Goal: Task Accomplishment & Management: Complete application form

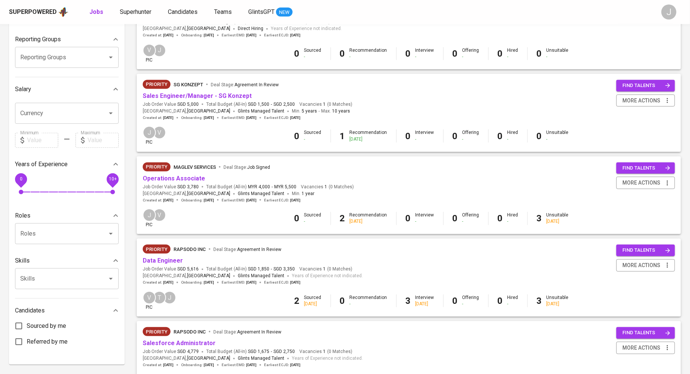
scroll to position [123, 0]
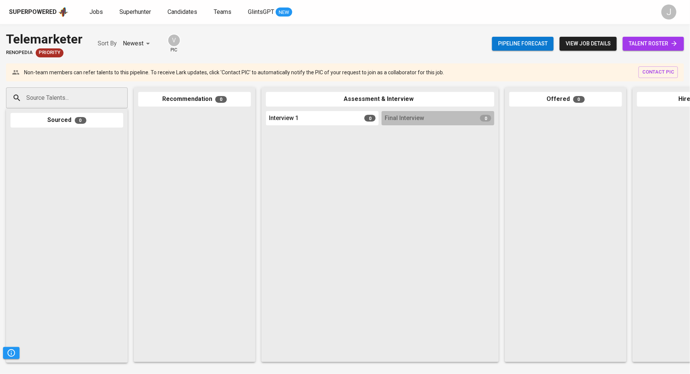
click at [184, 180] on div at bounding box center [194, 234] width 113 height 247
click at [98, 15] on link "Jobs" at bounding box center [96, 12] width 15 height 9
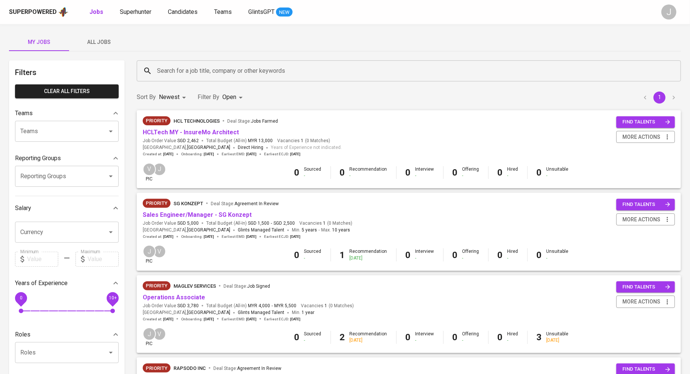
click at [98, 43] on span "All Jobs" at bounding box center [99, 42] width 51 height 9
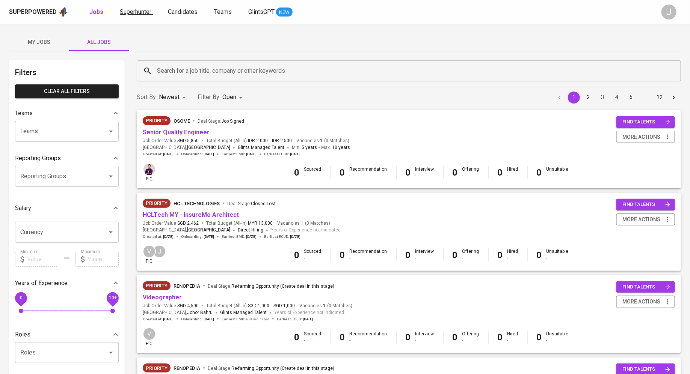
click at [140, 15] on link "Superhunter" at bounding box center [136, 12] width 33 height 9
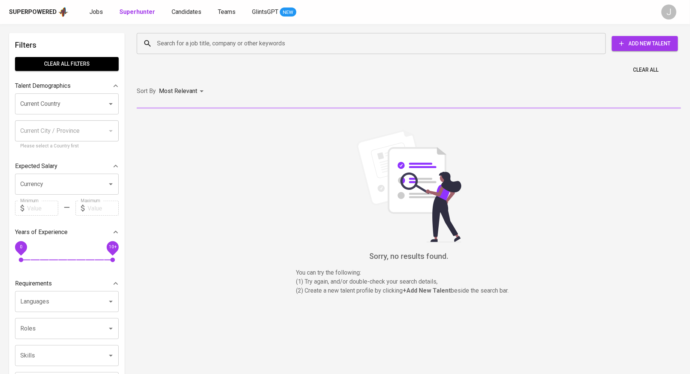
click at [633, 42] on span "Add New Talent" at bounding box center [645, 43] width 54 height 9
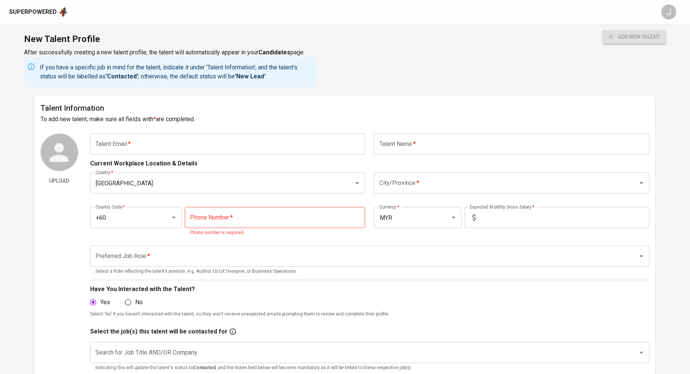
click at [196, 131] on div "Talent Information To add new talent, make sure all fields with * are completed…" at bounding box center [345, 279] width 621 height 367
click at [229, 147] on input "text" at bounding box center [227, 144] width 275 height 21
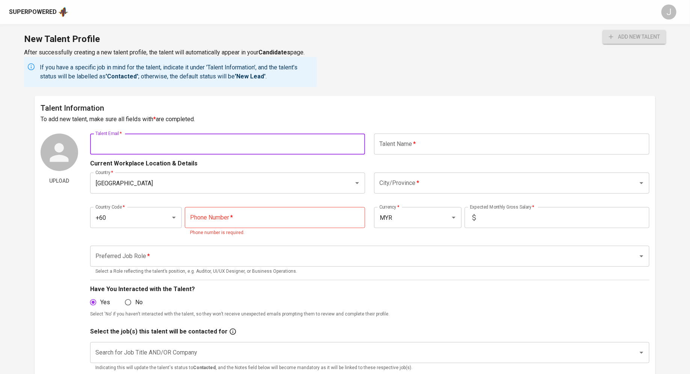
paste input "https://renopedia.sg/"
type input "https://renopedia.sg/"
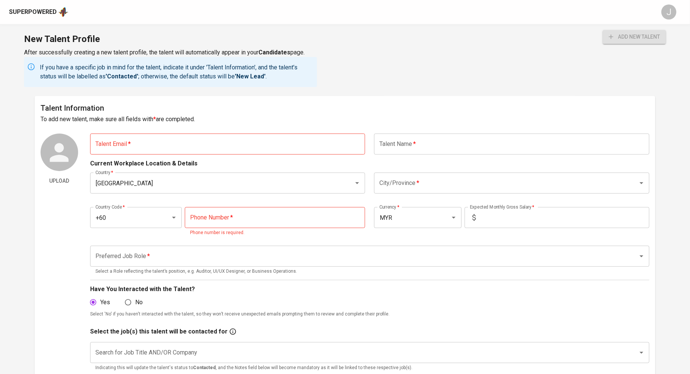
paste input "wanaisma93@gmail.com"
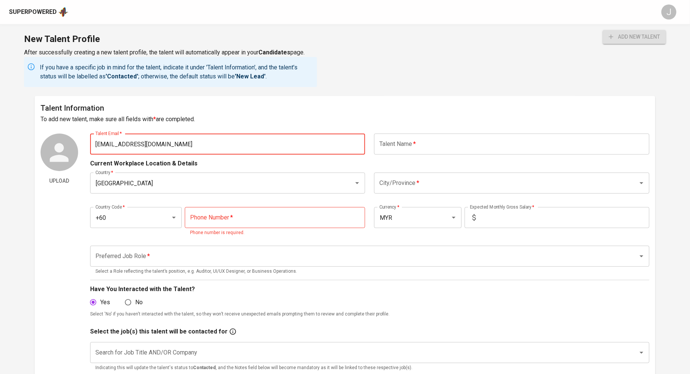
type input "wanaisma93@gmail.com"
click at [413, 148] on input "text" at bounding box center [511, 144] width 275 height 21
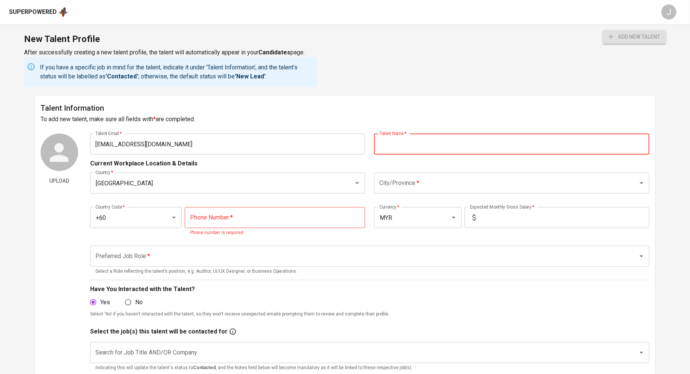
paste input "NUR AZWANA BINTI ISMAIL"
click at [439, 144] on input "NUR AZWANA BINTI ISMAIL" at bounding box center [511, 144] width 275 height 21
type input "[PERSON_NAME] [PERSON_NAME]"
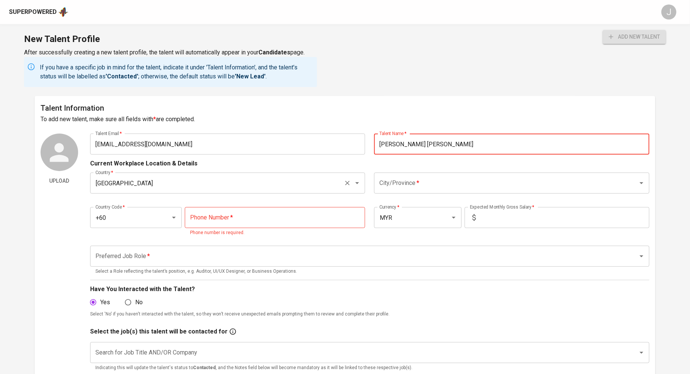
click at [252, 180] on input "[GEOGRAPHIC_DATA]" at bounding box center [217, 183] width 247 height 14
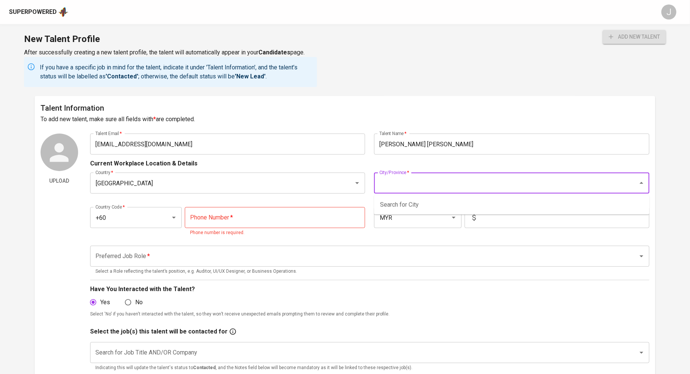
click at [447, 176] on input "City/Province   *" at bounding box center [500, 183] width 247 height 14
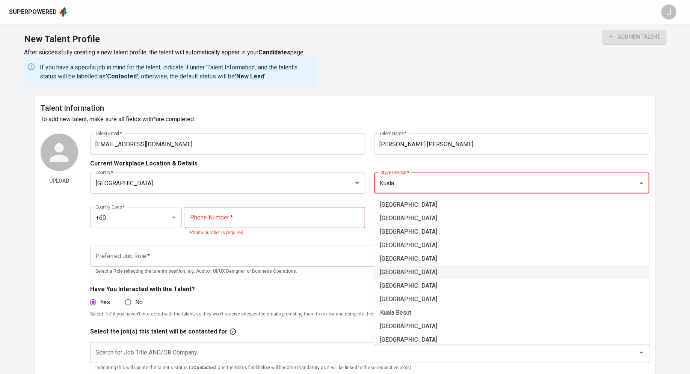
click at [415, 276] on li "[GEOGRAPHIC_DATA]" at bounding box center [511, 273] width 275 height 14
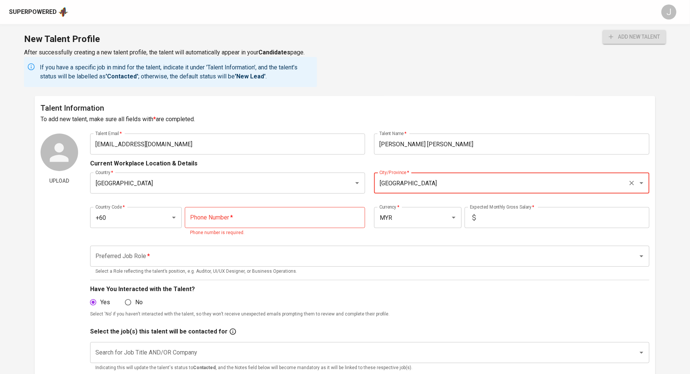
type input "[GEOGRAPHIC_DATA]"
click at [228, 220] on input "tel" at bounding box center [275, 217] width 180 height 21
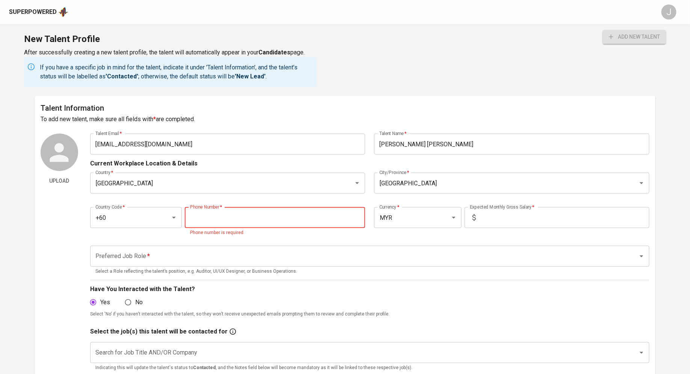
paste input "16-922-9101"
type input "16-922-9101"
click at [377, 201] on div "Country Code   * +60 Country Code * Phone Number   * 16-922-9101 Phone Number *…" at bounding box center [369, 219] width 559 height 43
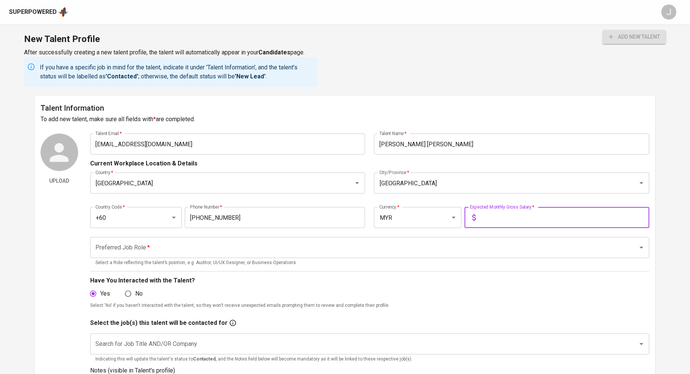
click at [519, 217] on input "text" at bounding box center [564, 217] width 170 height 21
type input "5,200"
click at [340, 246] on input "Preferred Job Role   *" at bounding box center [359, 248] width 531 height 14
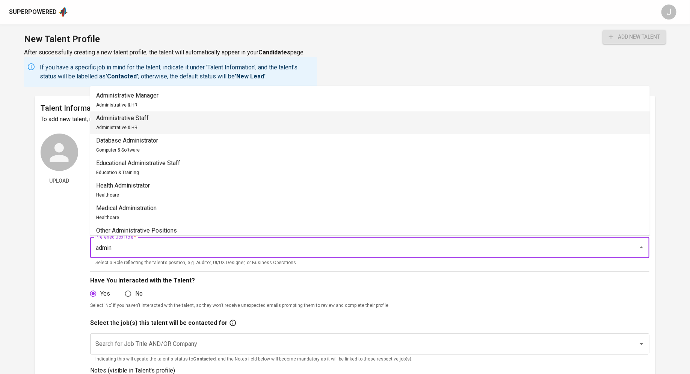
click at [184, 122] on li "Administrative Staff Administrative & HR" at bounding box center [370, 123] width 560 height 23
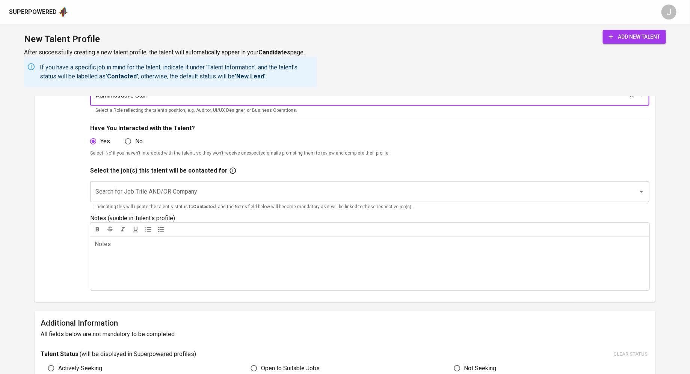
scroll to position [162, 0]
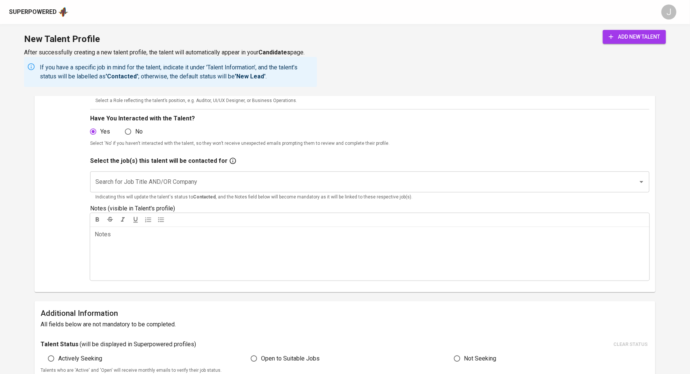
type input "Administrative Staff"
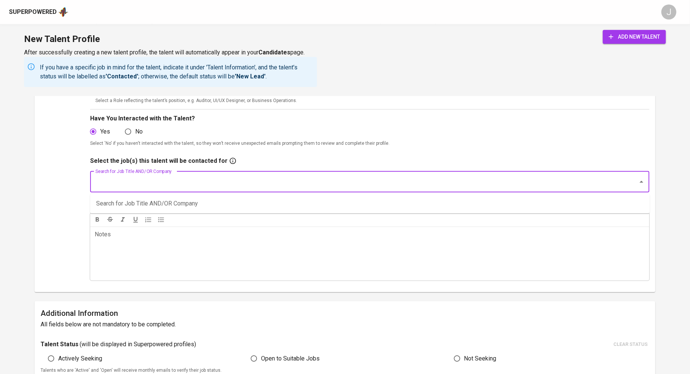
click at [125, 185] on input "Search for Job Title AND/OR Company" at bounding box center [359, 182] width 531 height 14
type input "maglev"
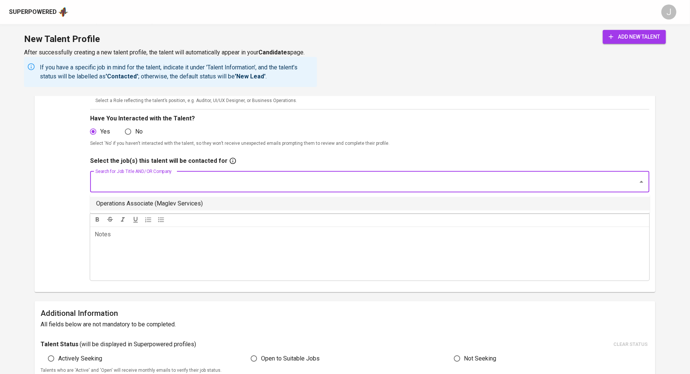
click at [149, 202] on li "Operations Associate (Maglev Services)" at bounding box center [370, 204] width 560 height 14
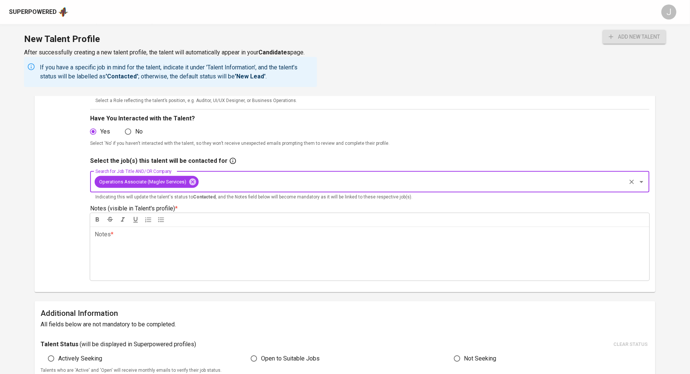
click at [161, 250] on div "Notes * ﻿" at bounding box center [369, 254] width 559 height 54
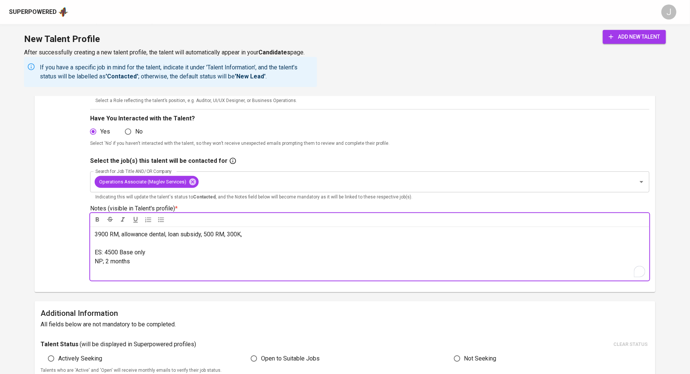
scroll to position [174, 0]
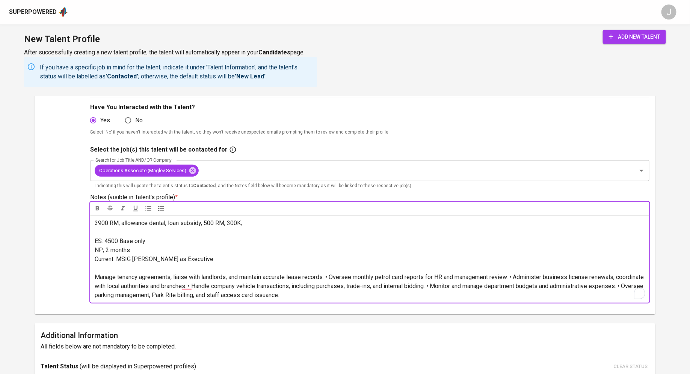
click at [330, 278] on span "Manage tenancy agreements, liaise with landlords, and maintain accurate lease r…" at bounding box center [370, 286] width 551 height 25
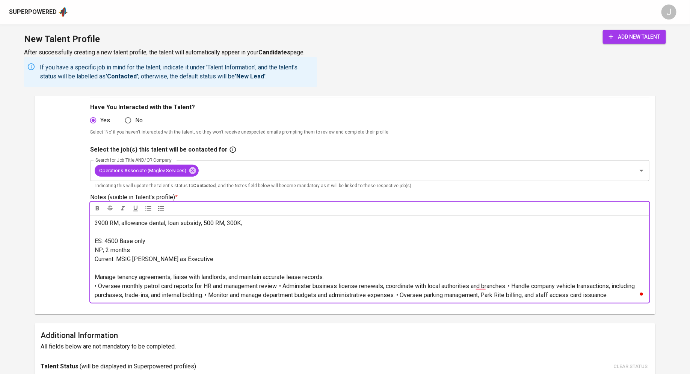
click at [282, 284] on span "• Oversee monthly petrol card reports for HR and management review. • Administe…" at bounding box center [366, 291] width 542 height 16
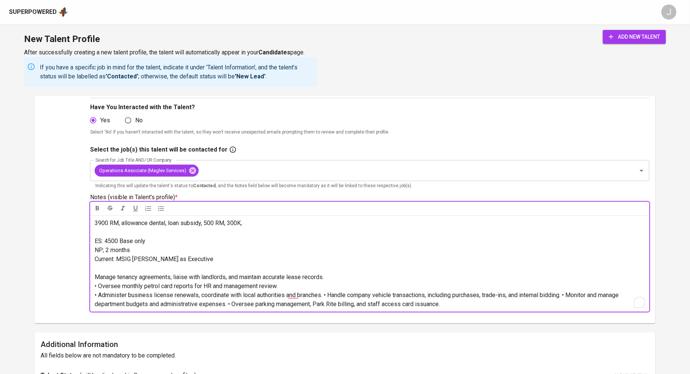
click at [327, 298] on span "• Administer business license renewals, coordinate with local authorities and b…" at bounding box center [358, 300] width 526 height 16
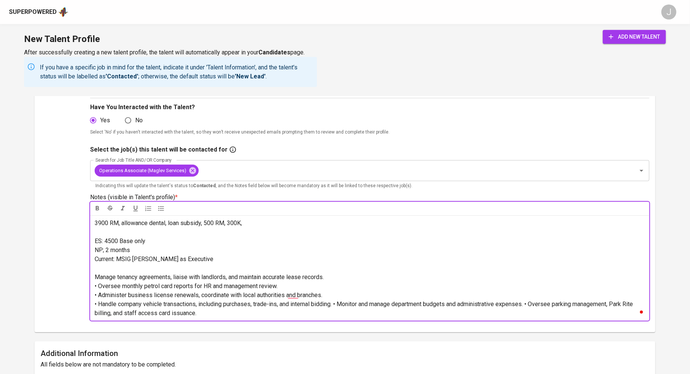
click at [340, 303] on span "• Handle company vehicle transactions, including purchases, trade-ins, and inte…" at bounding box center [365, 309] width 540 height 16
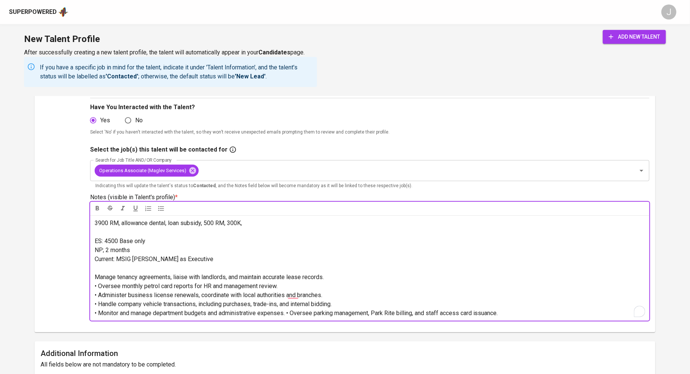
click at [288, 314] on span "• Monitor and manage department budgets and administrative expenses. • Oversee …" at bounding box center [296, 313] width 403 height 7
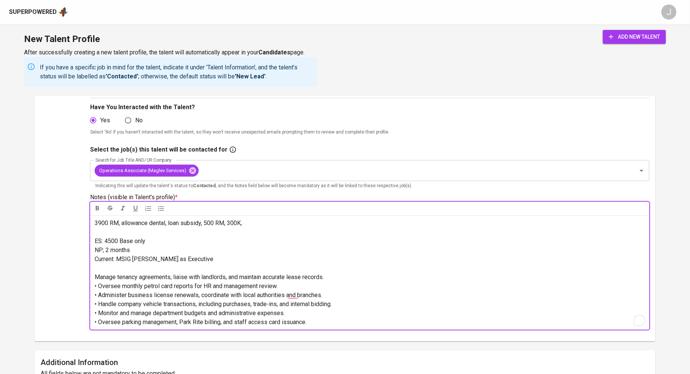
click at [611, 38] on icon "submit" at bounding box center [611, 37] width 8 height 8
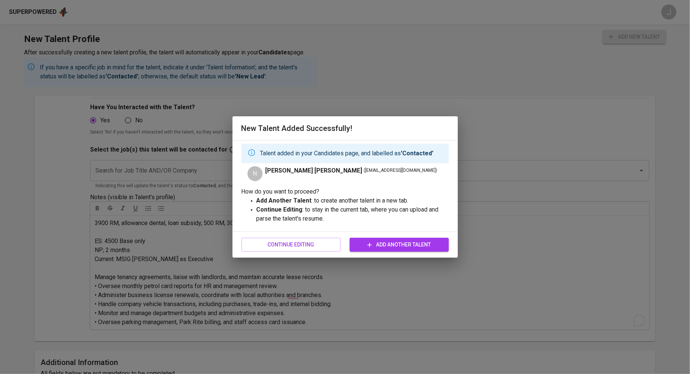
click at [380, 241] on span "Add Another Talent" at bounding box center [399, 244] width 87 height 9
click at [291, 247] on span "Continue Editing" at bounding box center [290, 244] width 87 height 9
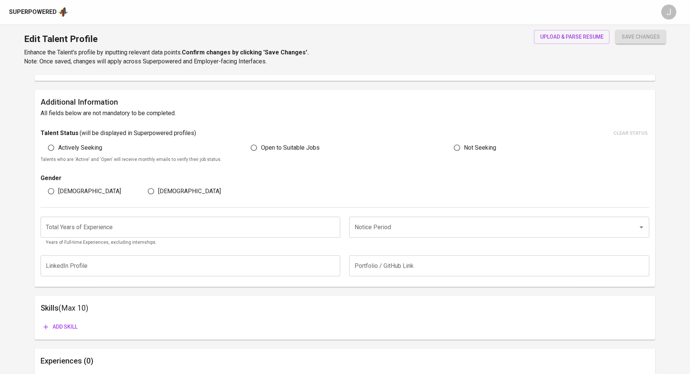
type input "wanaisma93@gmail.com"
type input "[PERSON_NAME] [PERSON_NAME]"
type input "[GEOGRAPHIC_DATA]"
type input "+60"
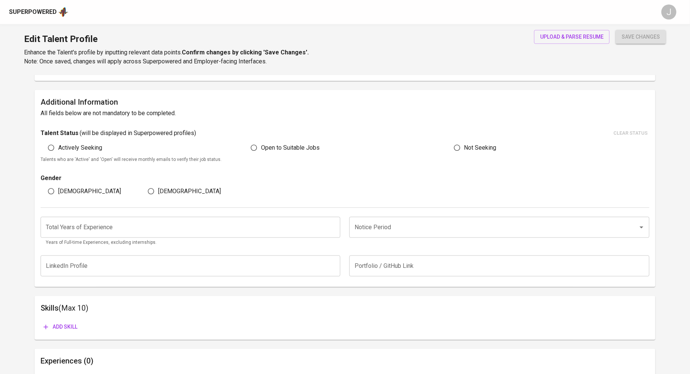
type input "16-922-9101"
type input "MYR"
type input "5,200"
type input "Administrative Staff"
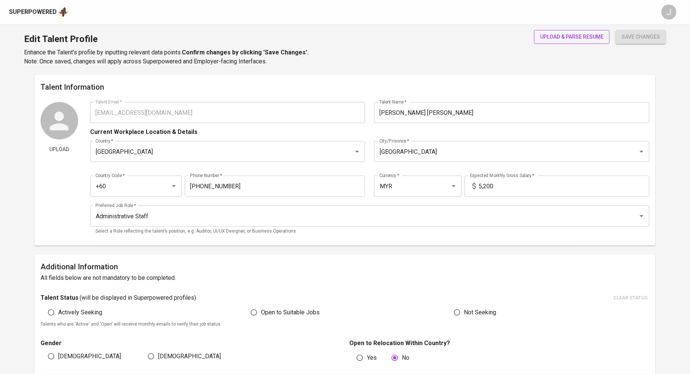
click at [548, 33] on span "upload & parse resume" at bounding box center [571, 36] width 63 height 9
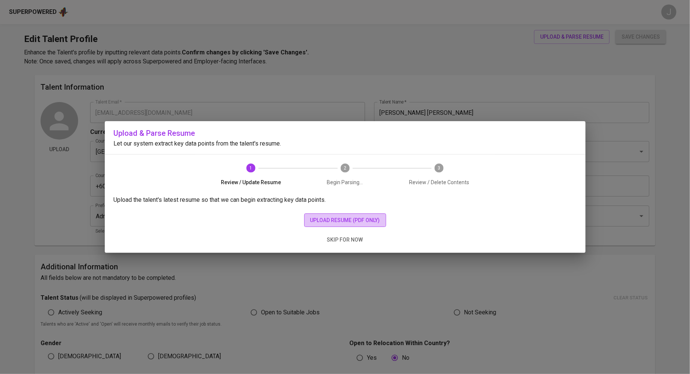
click at [350, 217] on span "upload resume (pdf only)" at bounding box center [345, 220] width 70 height 9
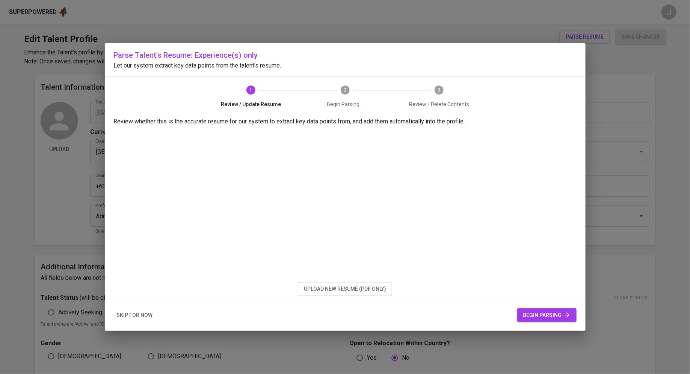
click at [543, 312] on span "begin parsing" at bounding box center [546, 315] width 47 height 9
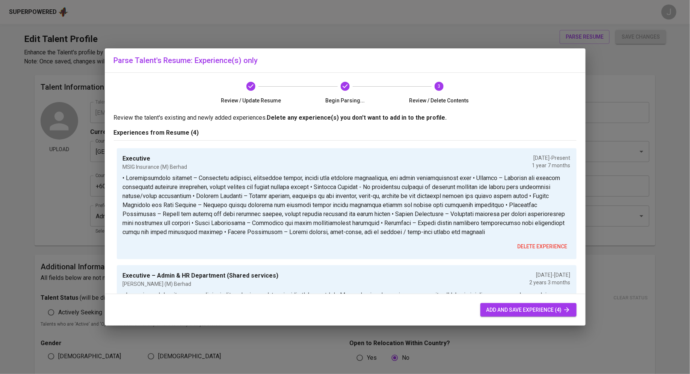
click at [503, 314] on span "add and save experience (4)" at bounding box center [528, 310] width 84 height 9
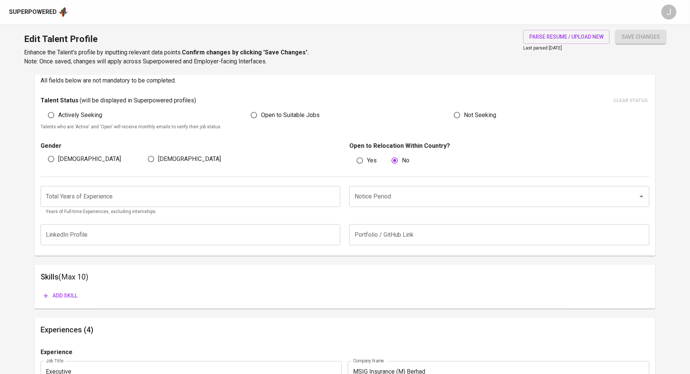
scroll to position [195, 0]
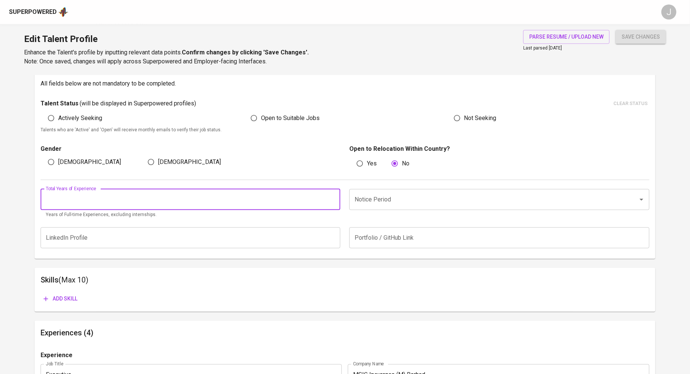
click at [188, 195] on input "number" at bounding box center [191, 199] width 300 height 21
click at [335, 198] on input "1" at bounding box center [191, 199] width 300 height 21
click at [335, 198] on input "2" at bounding box center [191, 199] width 300 height 21
click at [335, 198] on input "3" at bounding box center [191, 199] width 300 height 21
click at [335, 198] on input "4" at bounding box center [191, 199] width 300 height 21
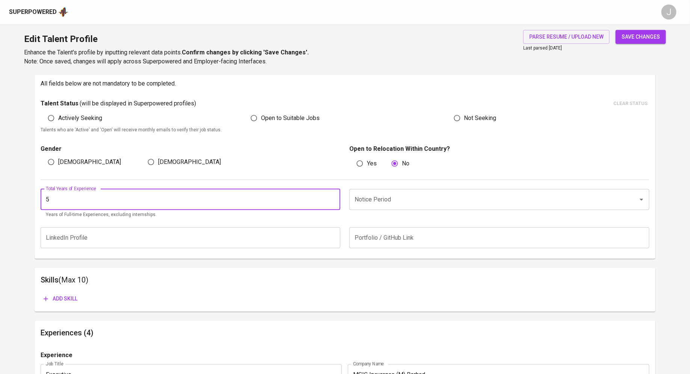
click at [335, 198] on input "5" at bounding box center [191, 199] width 300 height 21
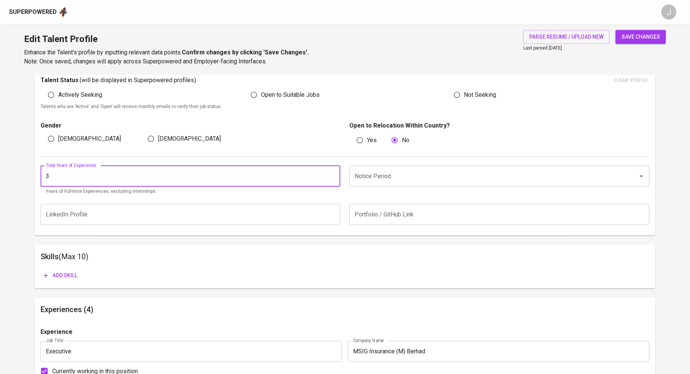
scroll to position [225, 0]
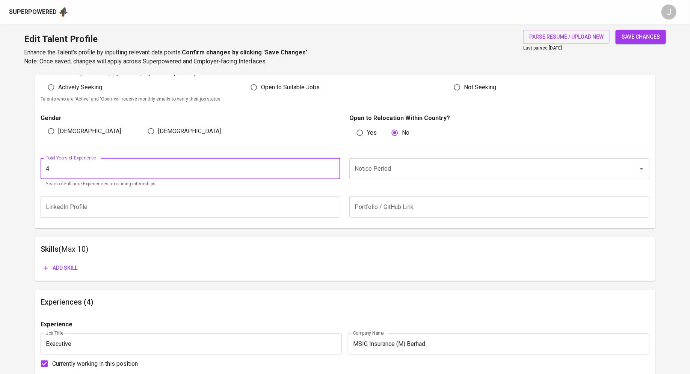
click at [333, 166] on input "4" at bounding box center [191, 168] width 300 height 21
click at [333, 166] on input "5" at bounding box center [191, 168] width 300 height 21
click at [333, 166] on input "6" at bounding box center [191, 168] width 300 height 21
click at [333, 166] on input "7" at bounding box center [191, 168] width 300 height 21
click at [333, 166] on input "8" at bounding box center [191, 168] width 300 height 21
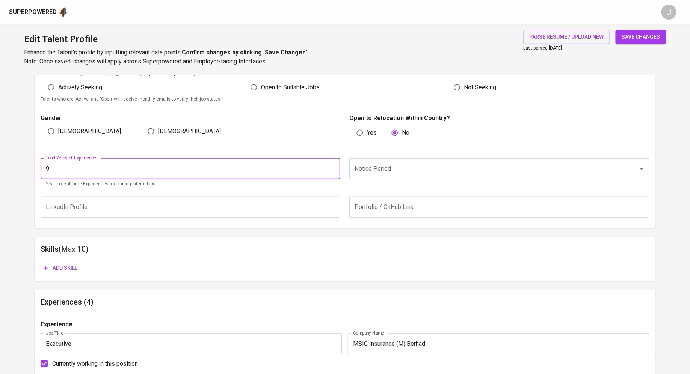
click at [333, 166] on input "9" at bounding box center [191, 168] width 300 height 21
type input "10"
click at [333, 166] on input "10" at bounding box center [191, 168] width 300 height 21
click at [466, 176] on div "Notice Period" at bounding box center [499, 168] width 300 height 21
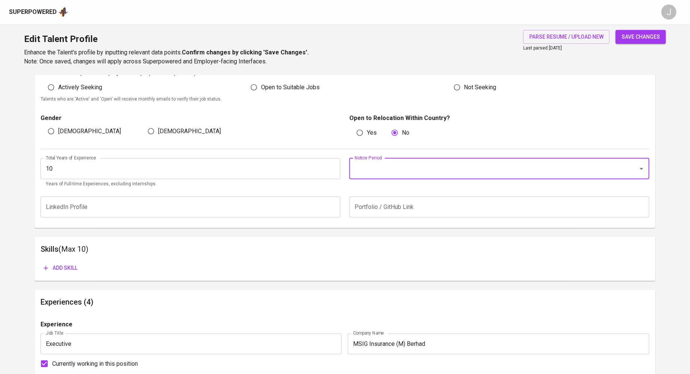
click at [642, 171] on icon "Open" at bounding box center [641, 168] width 9 height 9
click at [439, 250] on li "2 Months" at bounding box center [499, 245] width 300 height 14
type input "2 Months"
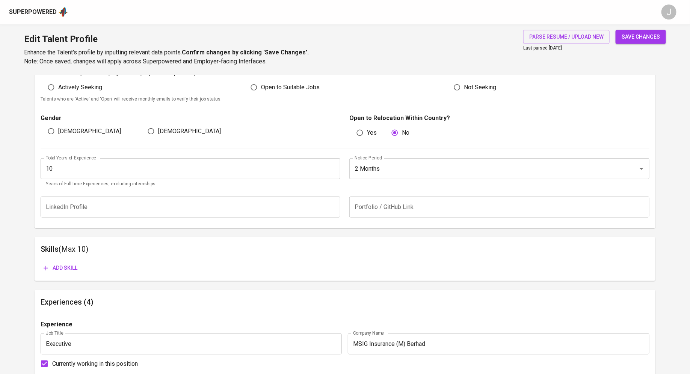
click at [291, 280] on div "Skills (Max 10) Add skill" at bounding box center [345, 259] width 621 height 44
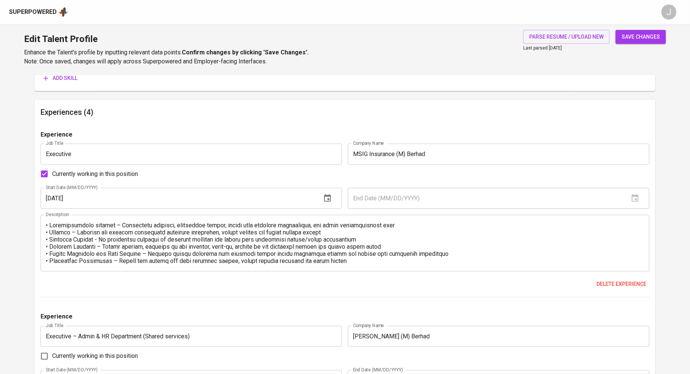
click at [297, 257] on textarea at bounding box center [345, 243] width 598 height 43
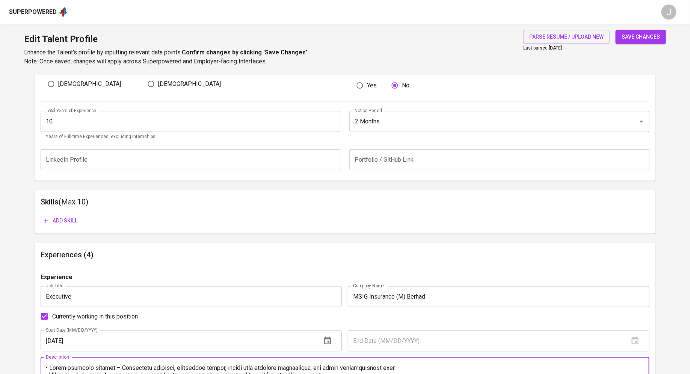
scroll to position [269, 0]
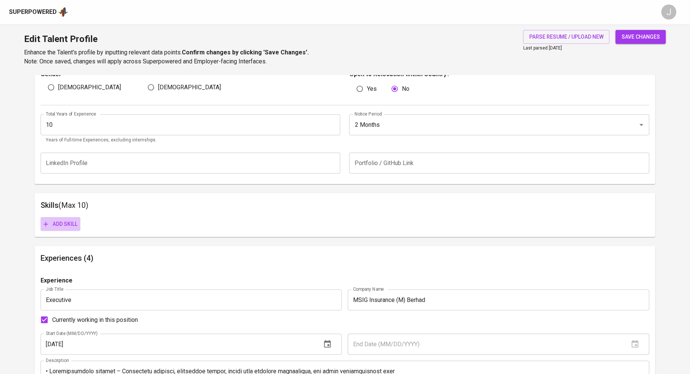
drag, startPoint x: 56, startPoint y: 227, endPoint x: 174, endPoint y: 171, distance: 130.4
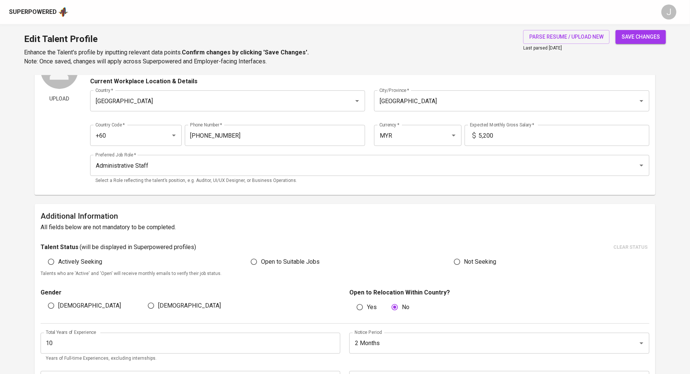
scroll to position [51, 0]
click at [509, 130] on input "5,200" at bounding box center [564, 134] width 170 height 21
type input "5,000"
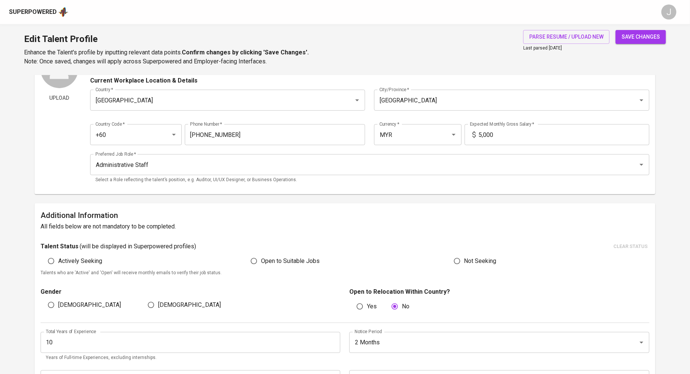
click at [637, 45] on div "save changes" at bounding box center [641, 48] width 50 height 36
click at [637, 35] on span "save changes" at bounding box center [641, 36] width 38 height 9
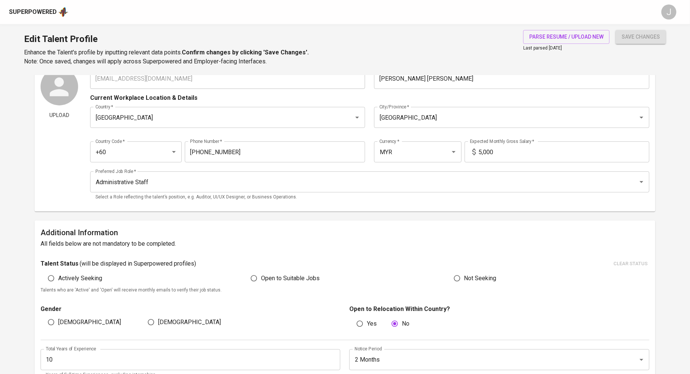
scroll to position [0, 0]
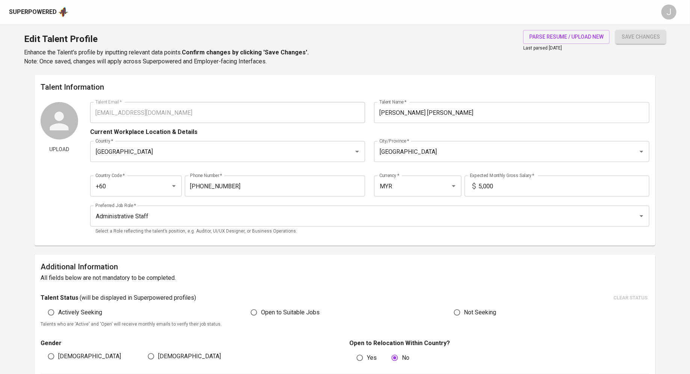
click at [31, 20] on div "Superpowered J" at bounding box center [345, 12] width 690 height 24
click at [37, 12] on div "Superpowered" at bounding box center [33, 12] width 48 height 9
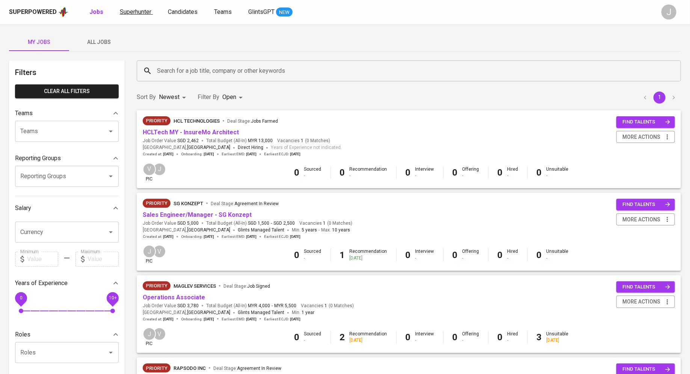
click at [139, 9] on span "Superhunter" at bounding box center [136, 11] width 32 height 7
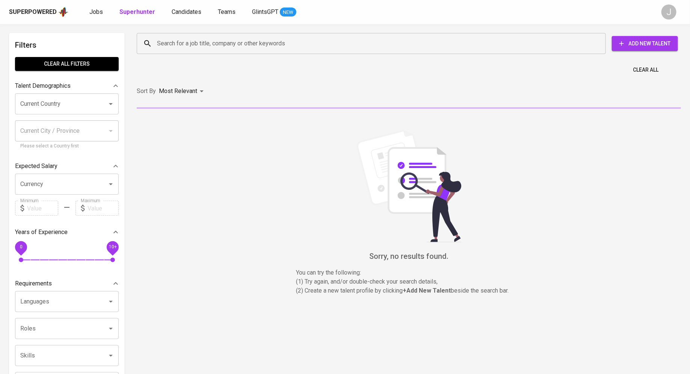
click at [271, 39] on input "Search for a job title, company or other keywords" at bounding box center [373, 43] width 436 height 14
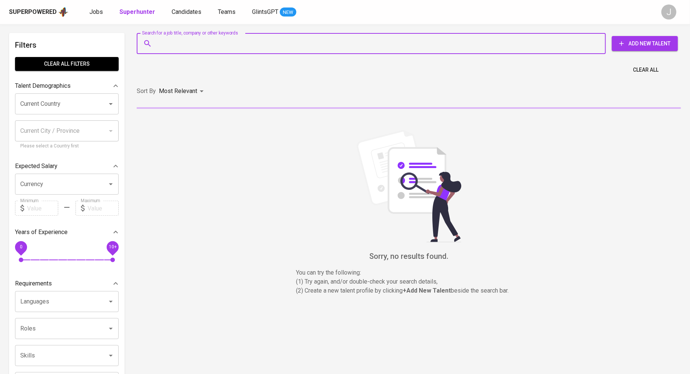
paste input "wanaisma93@gmail.com"
type input "wanaisma93@gmail.com"
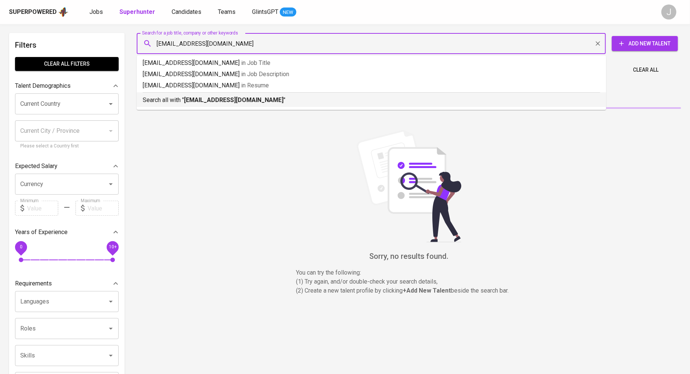
click at [220, 101] on b "wanaisma93@gmail.com" at bounding box center [234, 100] width 100 height 7
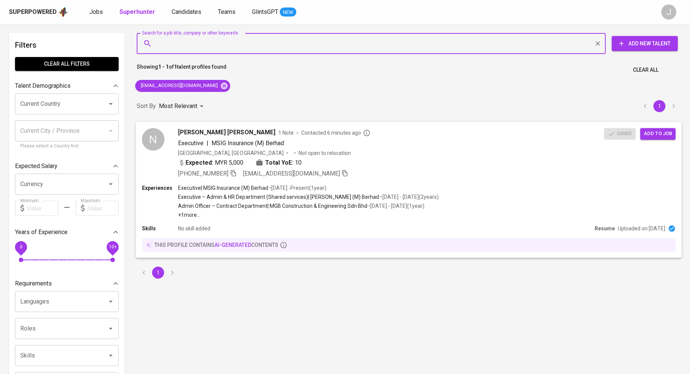
click at [668, 131] on span "Add to job" at bounding box center [658, 134] width 28 height 9
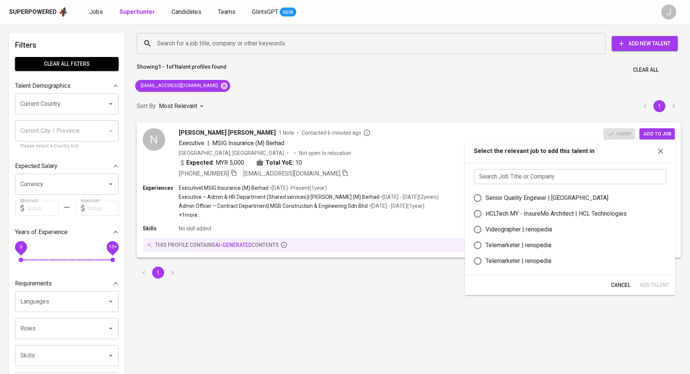
click at [534, 180] on input "text" at bounding box center [570, 176] width 192 height 15
type input "m"
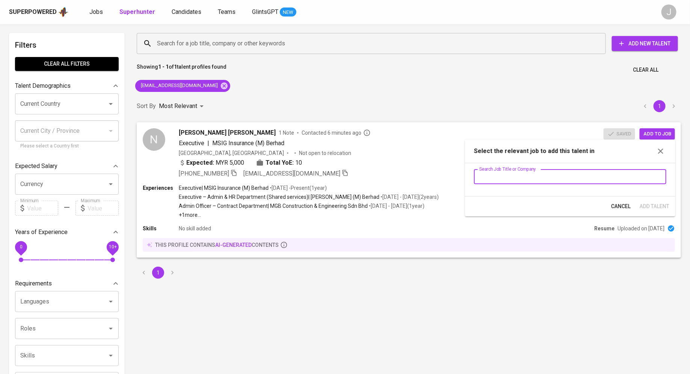
type input "p"
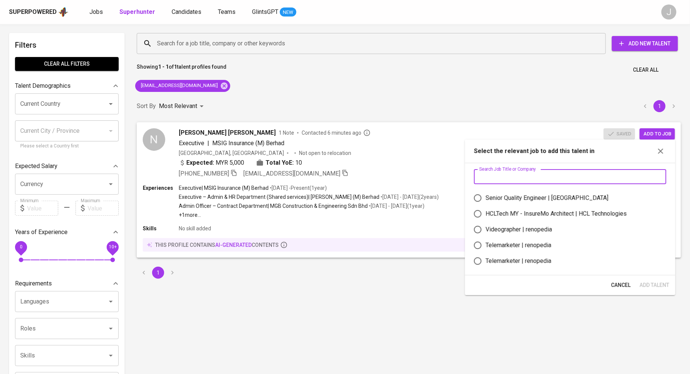
type input "d"
type input "l"
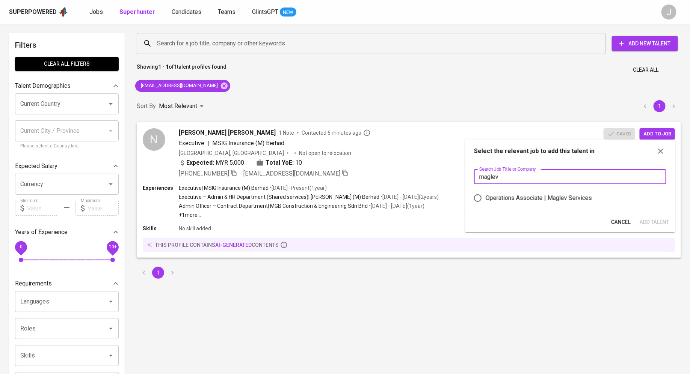
type input "maglev"
click at [533, 200] on div "Operations Associate | Maglev Services" at bounding box center [539, 198] width 106 height 9
click at [486, 200] on input "Operations Associate | Maglev Services" at bounding box center [478, 198] width 16 height 16
radio input "true"
click at [667, 222] on span "Add Talent" at bounding box center [655, 222] width 30 height 9
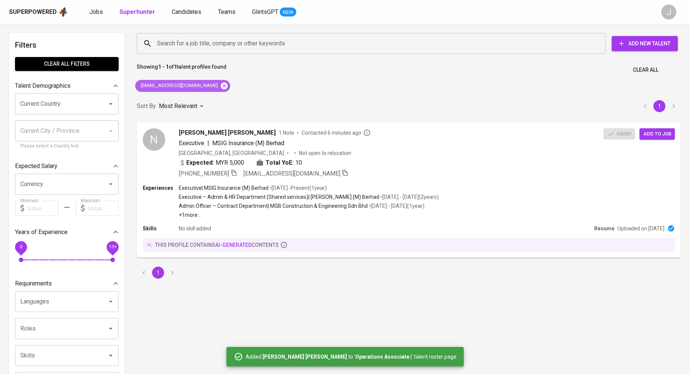
click at [221, 86] on icon at bounding box center [224, 85] width 7 height 7
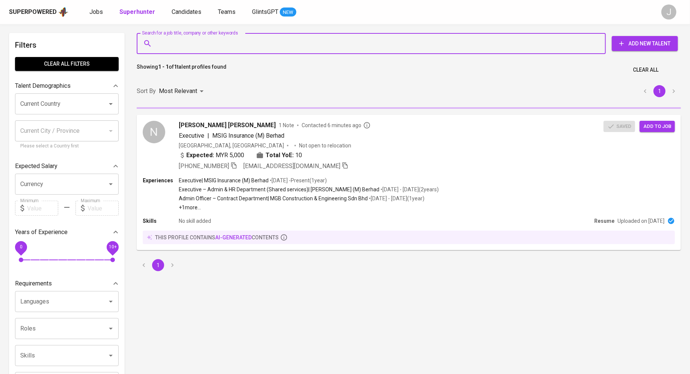
click at [210, 45] on input "Search for a job title, company or other keywords" at bounding box center [373, 43] width 436 height 14
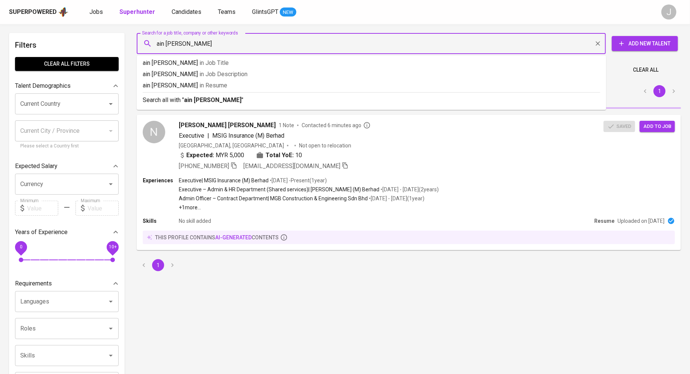
type input "ain sharif"
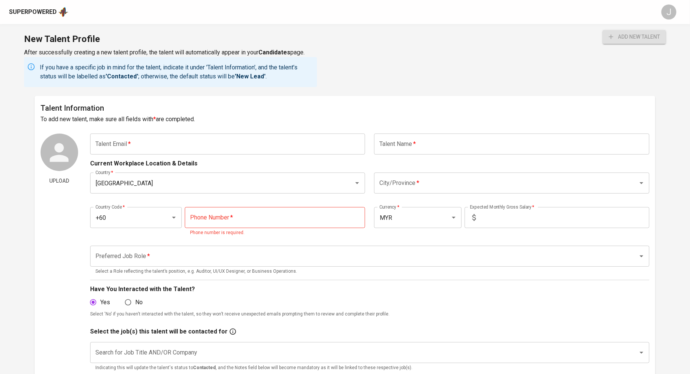
click at [257, 157] on div "Current Workplace Location & Details" at bounding box center [369, 162] width 559 height 14
click at [262, 144] on input "text" at bounding box center [227, 144] width 275 height 21
click at [321, 90] on div "New Talent Profile After successfully creating a new talent profile, the talent…" at bounding box center [345, 60] width 690 height 72
click at [217, 131] on div "Talent Information To add new talent, make sure all fields with * are completed…" at bounding box center [345, 279] width 621 height 367
click at [220, 149] on input "text" at bounding box center [227, 144] width 275 height 21
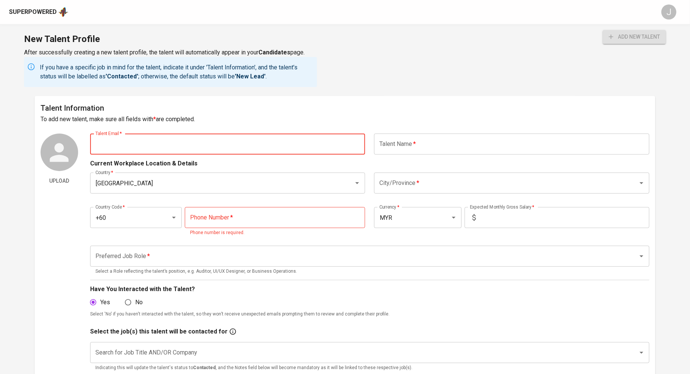
paste input "[EMAIL_ADDRESS][DOMAIN_NAME]"
type input "[EMAIL_ADDRESS][DOMAIN_NAME]"
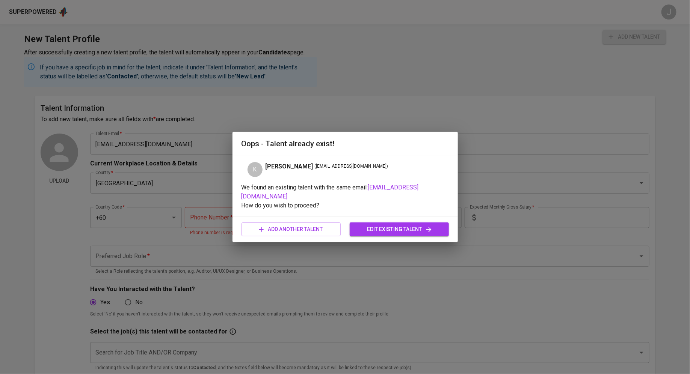
click at [383, 228] on span "edit existing talent" at bounding box center [399, 229] width 87 height 9
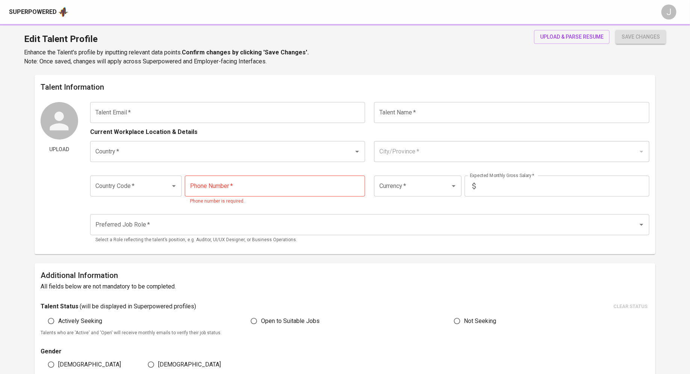
type input "[EMAIL_ADDRESS][DOMAIN_NAME]"
type input "KALAIVANI MURUGIAH"
type input "[GEOGRAPHIC_DATA]"
type input "+60"
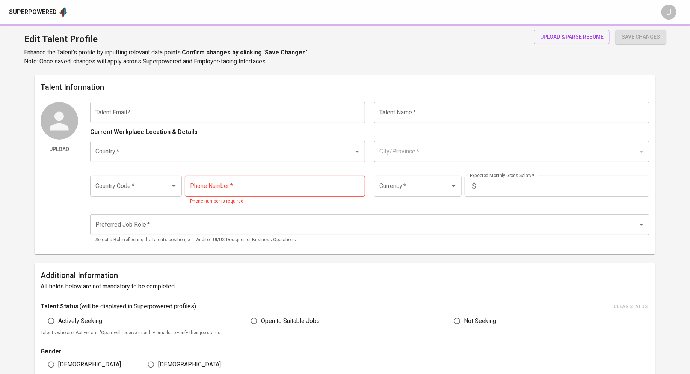
type input "18-400-9825"
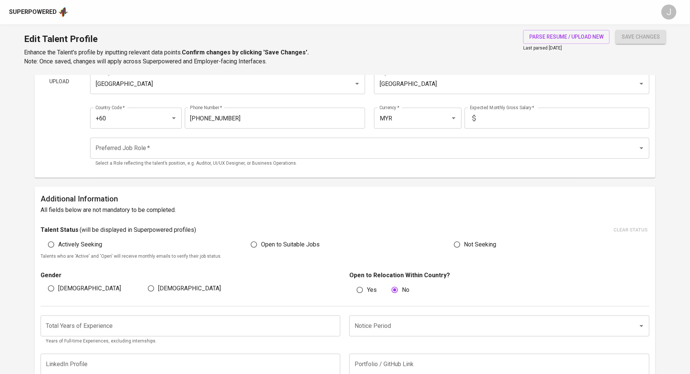
scroll to position [50, 0]
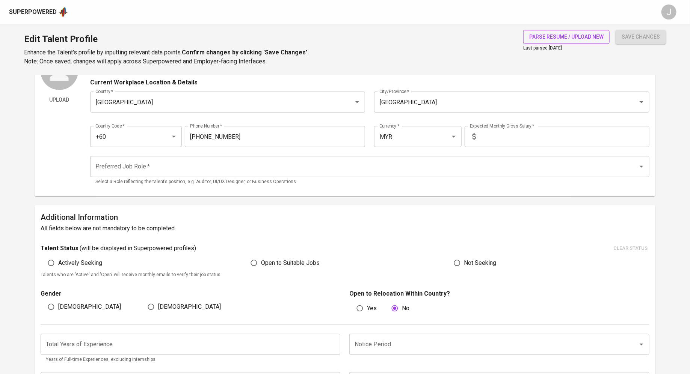
click at [556, 31] on button "parse resume / upload new" at bounding box center [566, 37] width 86 height 14
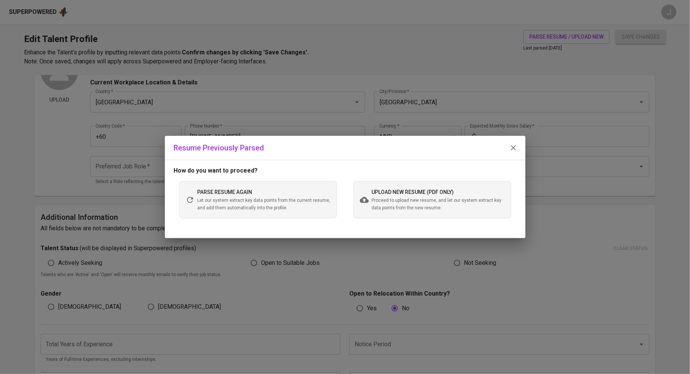
click at [423, 193] on span "upload new resume (pdf only)" at bounding box center [413, 192] width 82 height 6
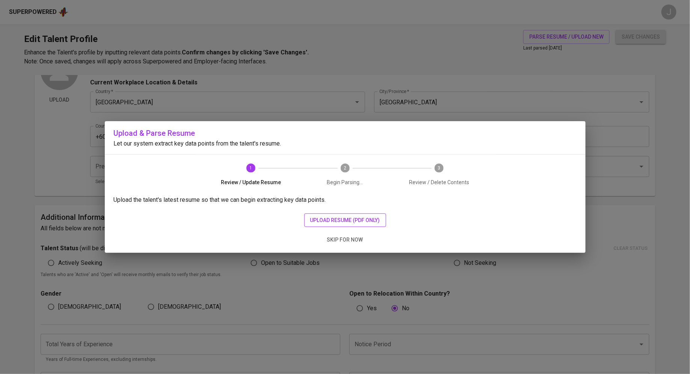
click at [326, 217] on span "upload resume (pdf only)" at bounding box center [345, 220] width 70 height 9
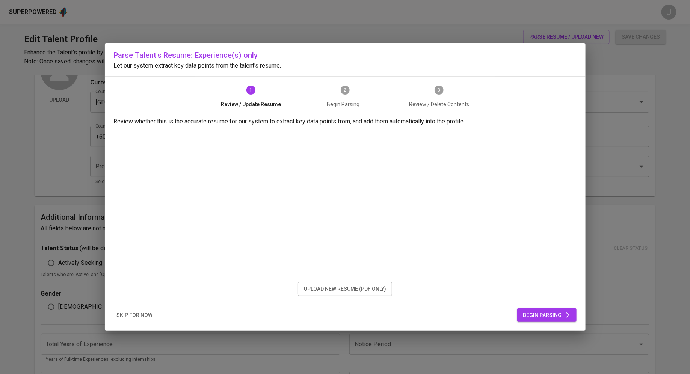
click at [535, 315] on span "begin parsing" at bounding box center [546, 315] width 47 height 9
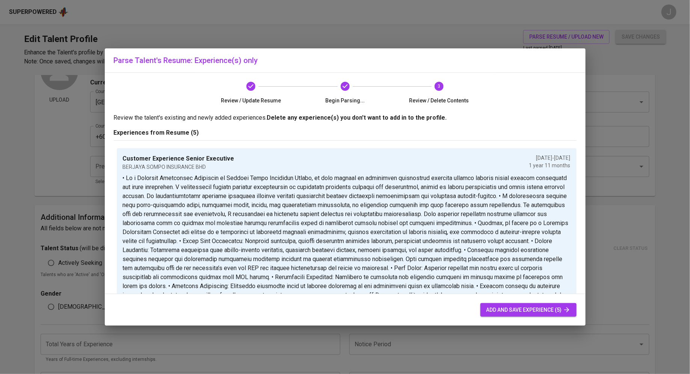
click at [521, 312] on span "add and save experience (5)" at bounding box center [528, 310] width 84 height 9
type input "MYR"
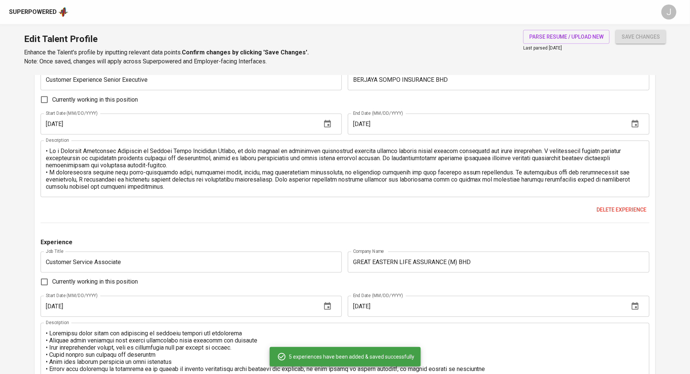
scroll to position [486, 0]
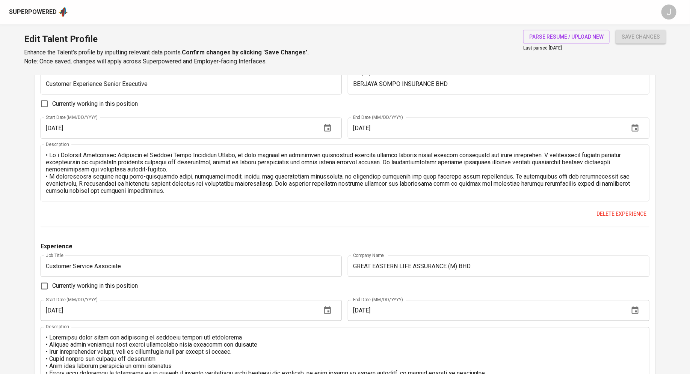
click at [331, 189] on textarea at bounding box center [345, 173] width 598 height 43
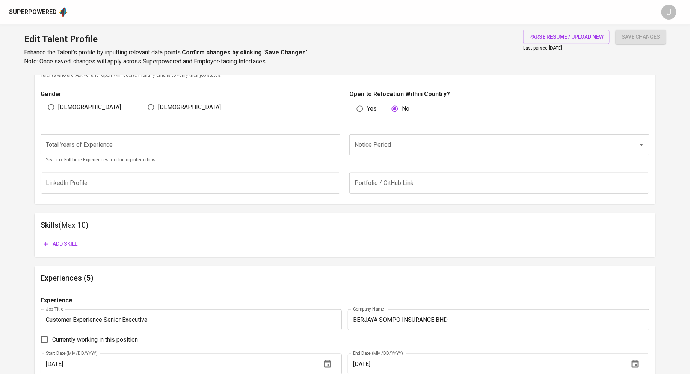
scroll to position [243, 0]
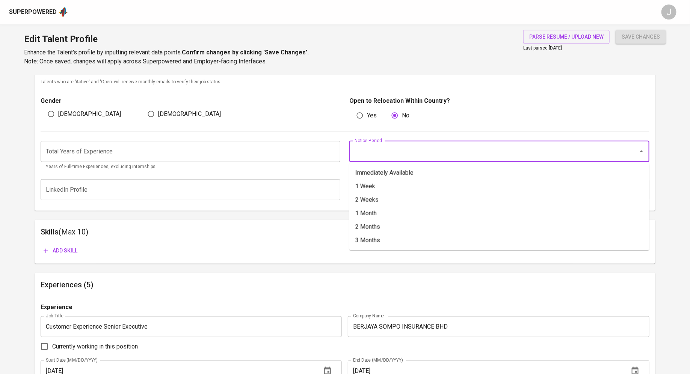
click at [380, 147] on input "Notice Period" at bounding box center [489, 152] width 272 height 14
click at [367, 183] on li "1 Week" at bounding box center [499, 187] width 300 height 14
type input "1 Week"
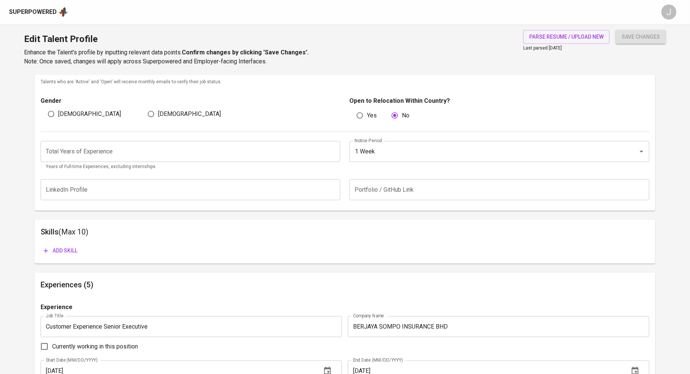
click at [255, 154] on input "number" at bounding box center [191, 151] width 300 height 21
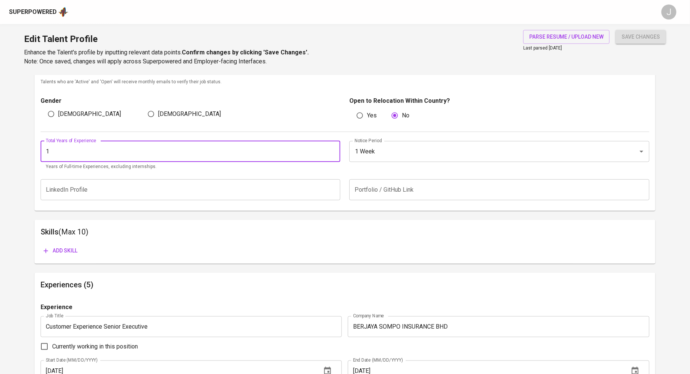
click at [333, 150] on input "1" at bounding box center [191, 151] width 300 height 21
click at [333, 150] on input "2" at bounding box center [191, 151] width 300 height 21
click at [333, 150] on input "3" at bounding box center [191, 151] width 300 height 21
click at [333, 150] on input "4" at bounding box center [191, 151] width 300 height 21
click at [333, 150] on input "5" at bounding box center [191, 151] width 300 height 21
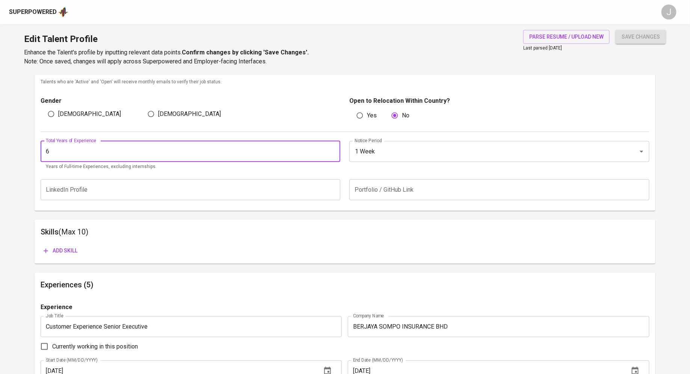
click at [333, 150] on input "6" at bounding box center [191, 151] width 300 height 21
click at [333, 150] on input "7" at bounding box center [191, 151] width 300 height 21
click at [333, 150] on input "8" at bounding box center [191, 151] width 300 height 21
click at [333, 150] on input "9" at bounding box center [191, 151] width 300 height 21
click at [333, 150] on input "10" at bounding box center [191, 151] width 300 height 21
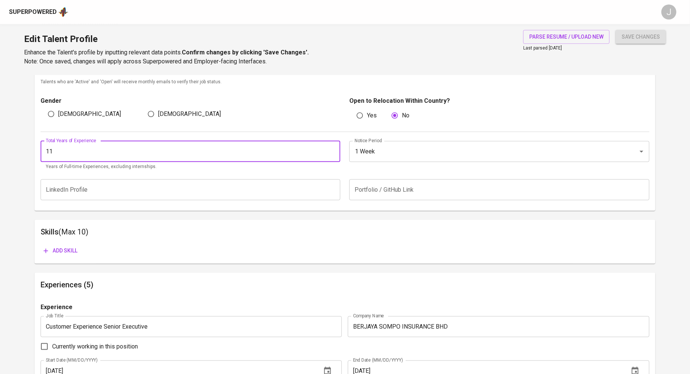
click at [333, 150] on input "11" at bounding box center [191, 151] width 300 height 21
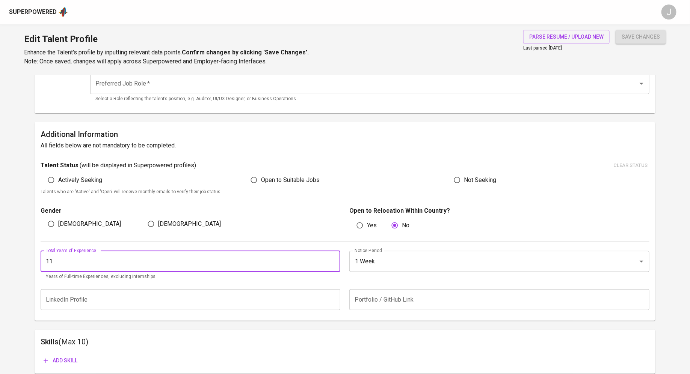
scroll to position [151, 0]
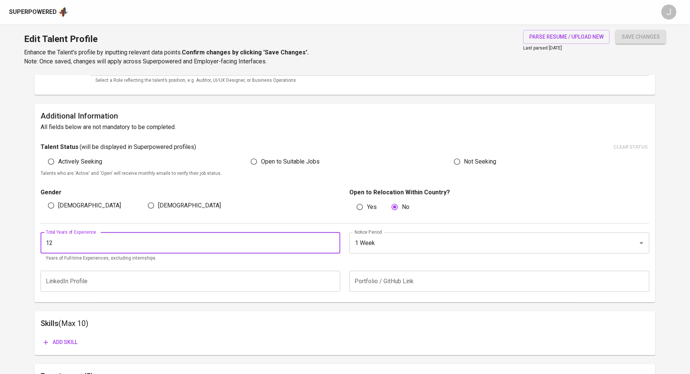
click at [331, 243] on input "12" at bounding box center [191, 243] width 300 height 21
click at [331, 243] on input "13" at bounding box center [191, 243] width 300 height 21
click at [331, 243] on input "14" at bounding box center [191, 243] width 300 height 21
click at [331, 243] on input "15" at bounding box center [191, 243] width 300 height 21
click at [331, 243] on input "16" at bounding box center [191, 243] width 300 height 21
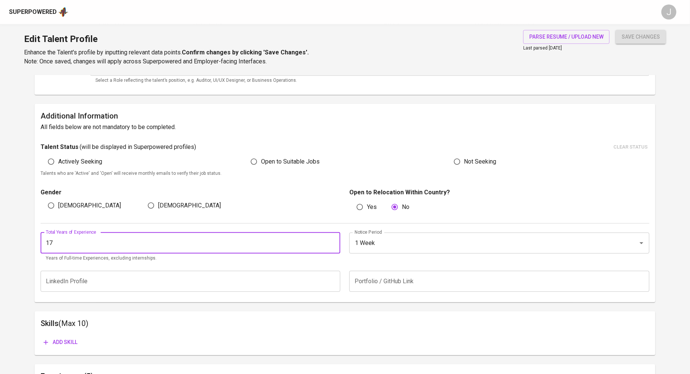
click at [331, 243] on input "17" at bounding box center [191, 243] width 300 height 21
click at [331, 243] on input "18" at bounding box center [191, 243] width 300 height 21
click at [331, 243] on input "19" at bounding box center [191, 243] width 300 height 21
type input "20"
click at [331, 243] on input "20" at bounding box center [191, 243] width 300 height 21
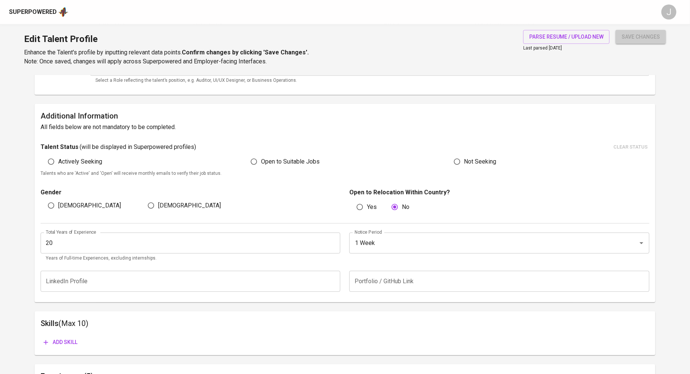
click at [641, 39] on span "save changes" at bounding box center [641, 36] width 38 height 9
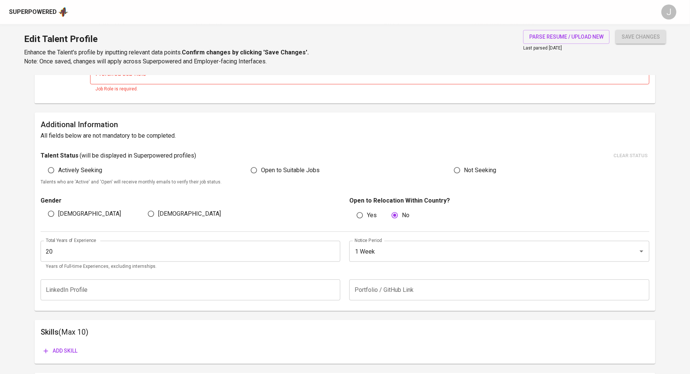
scroll to position [3, 0]
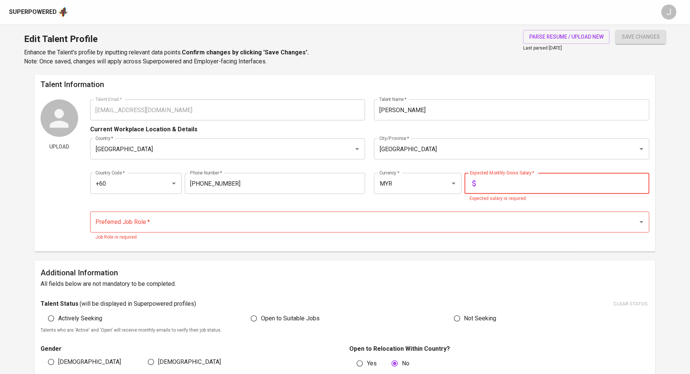
click at [520, 183] on input "text" at bounding box center [564, 183] width 170 height 21
type input "4"
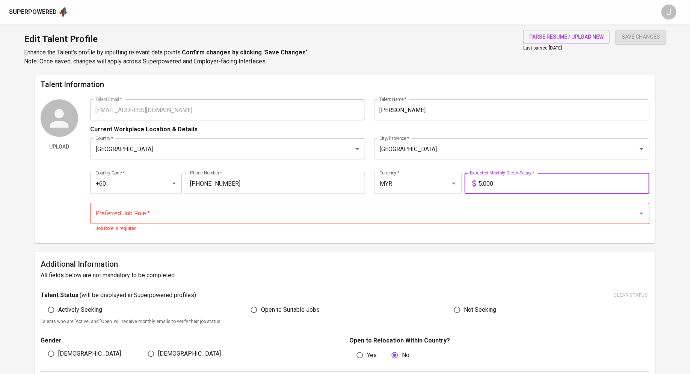
type input "5,000"
click at [208, 227] on p "Job Role is required." at bounding box center [369, 229] width 549 height 8
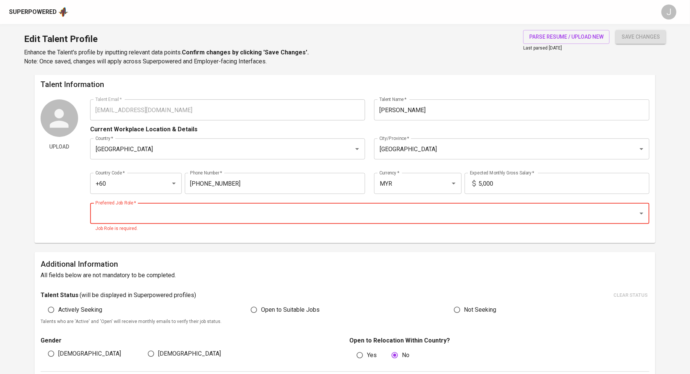
click at [213, 218] on input "Preferred Job Role   *" at bounding box center [359, 214] width 531 height 14
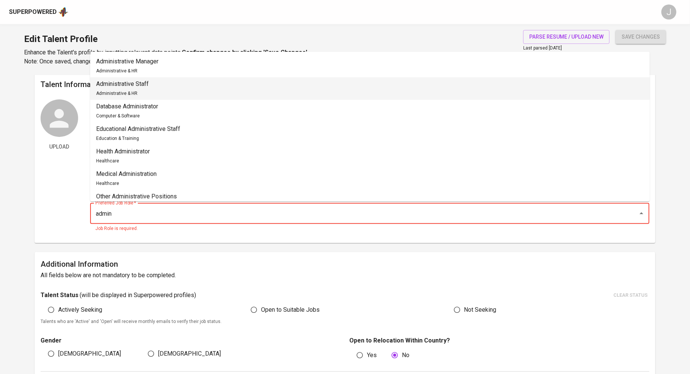
click at [262, 93] on li "Administrative Staff Administrative & HR" at bounding box center [370, 88] width 560 height 23
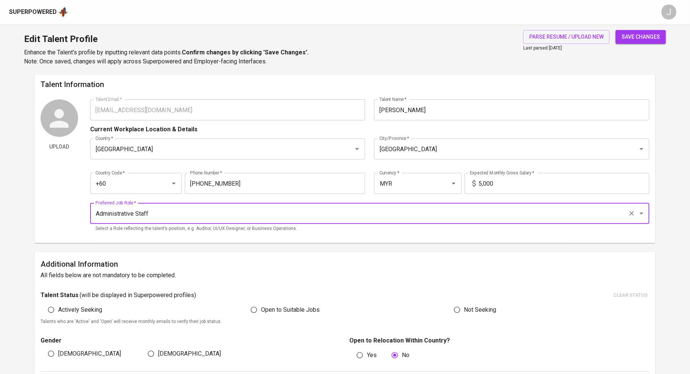
type input "Administrative Staff"
click at [633, 33] on span "save changes" at bounding box center [641, 36] width 38 height 9
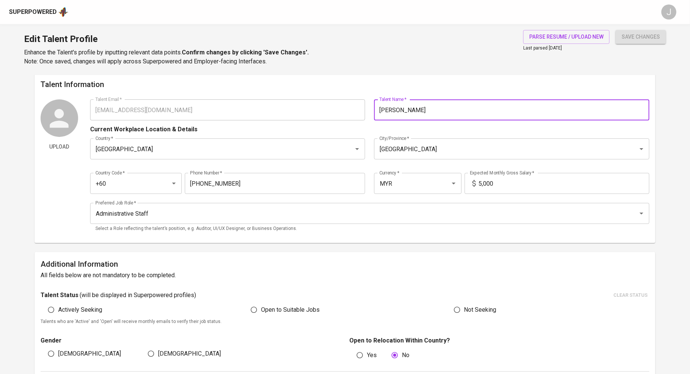
click at [439, 113] on input "KALAIVANI MURUGIAH" at bounding box center [511, 110] width 275 height 21
type input "[PERSON_NAME]"
click at [638, 41] on span "save changes" at bounding box center [641, 36] width 38 height 9
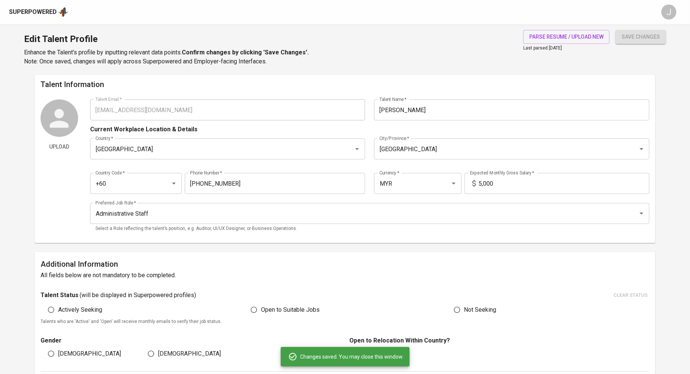
click at [173, 92] on div "Talent Information Upload Talent Email   * kalaivani20.muru@gmail.com Talent Em…" at bounding box center [345, 157] width 621 height 171
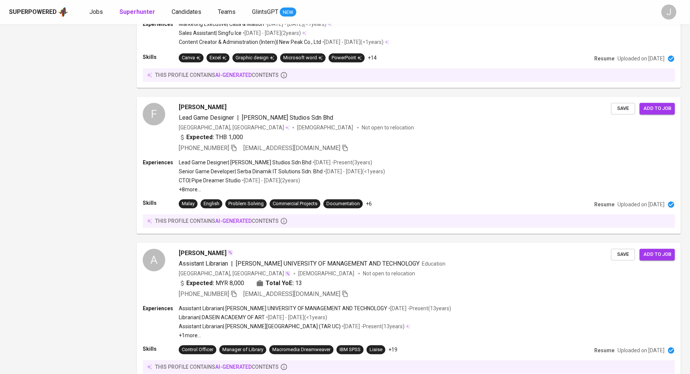
scroll to position [1181, 0]
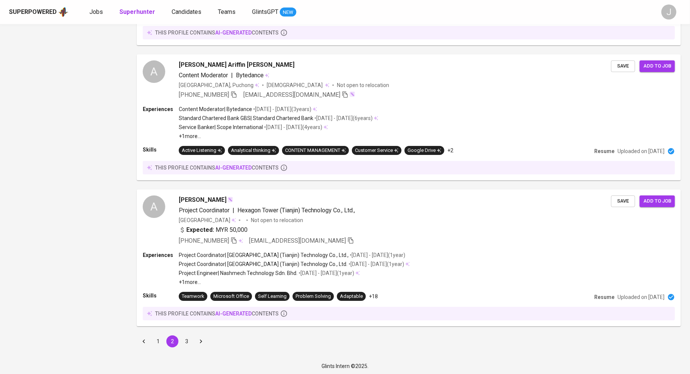
click at [186, 343] on button "3" at bounding box center [187, 342] width 12 height 12
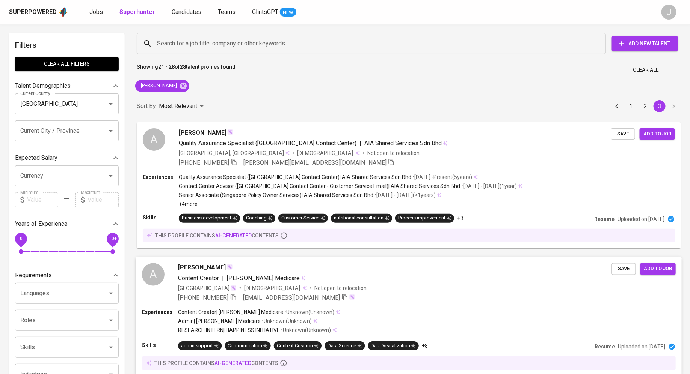
click at [161, 339] on div "Experiences Content Creator | Sakeenah Medicare • Unknown ( Unknown ) Admin | S…" at bounding box center [409, 343] width 546 height 68
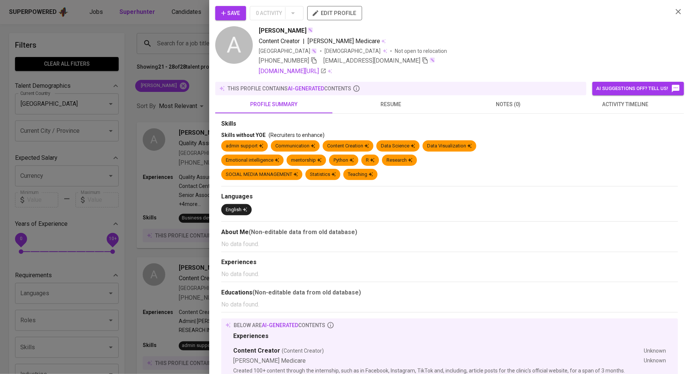
click at [194, 94] on div at bounding box center [345, 187] width 690 height 374
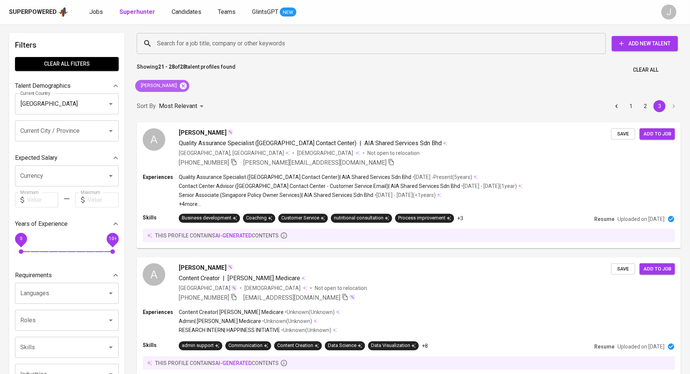
click at [180, 84] on icon at bounding box center [183, 85] width 7 height 7
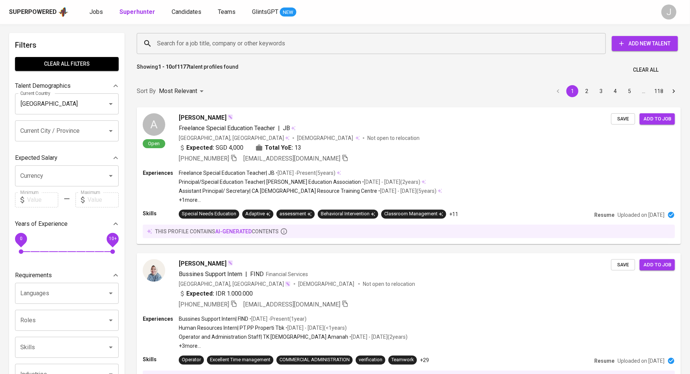
click at [213, 51] on div "Search for a job title, company or other keywords" at bounding box center [371, 43] width 469 height 21
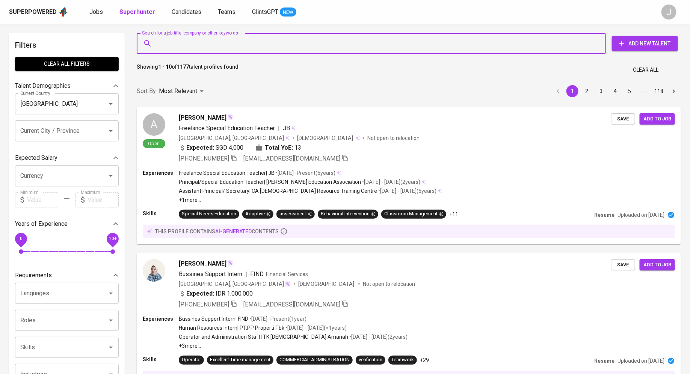
paste input "[EMAIL_ADDRESS][DOMAIN_NAME]"
type input "[EMAIL_ADDRESS][DOMAIN_NAME]"
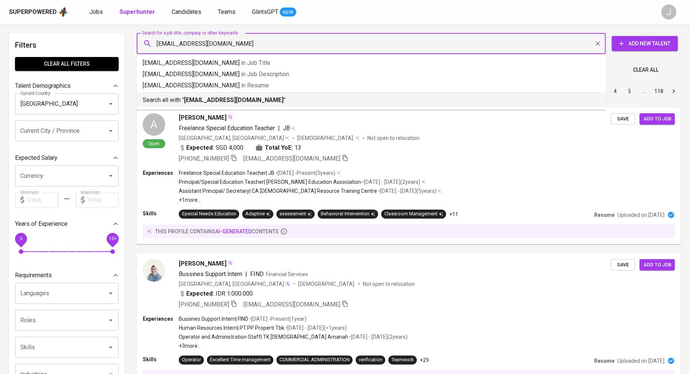
click at [234, 103] on b "[EMAIL_ADDRESS][DOMAIN_NAME]" at bounding box center [234, 100] width 100 height 7
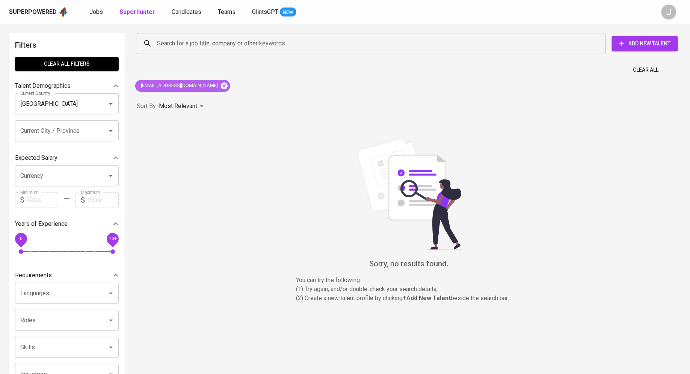
click at [221, 86] on icon at bounding box center [224, 85] width 7 height 7
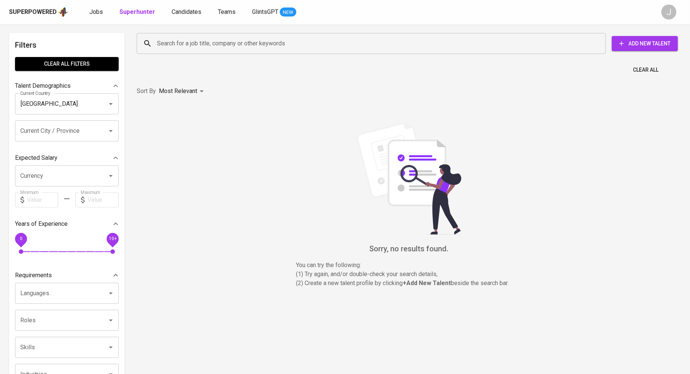
click at [198, 44] on input "Search for a job title, company or other keywords" at bounding box center [373, 43] width 436 height 14
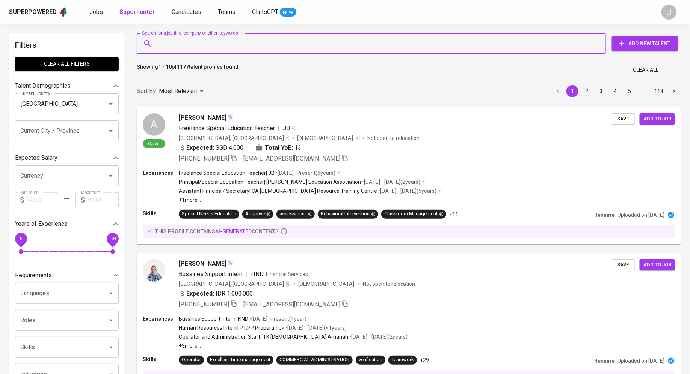
paste input "[EMAIL_ADDRESS][DOMAIN_NAME]"
type input "[EMAIL_ADDRESS][DOMAIN_NAME]"
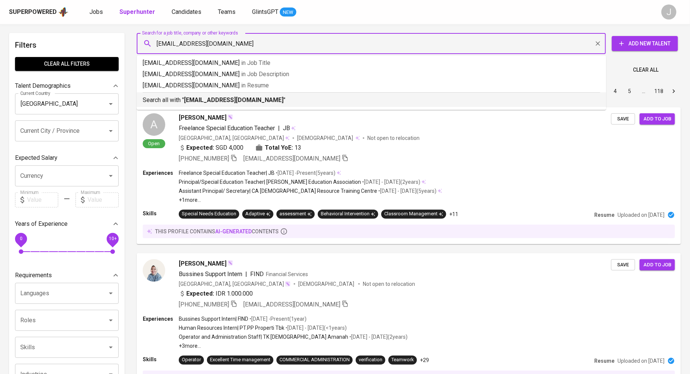
click at [181, 99] on p "Search all with " [EMAIL_ADDRESS][DOMAIN_NAME] "" at bounding box center [371, 100] width 457 height 9
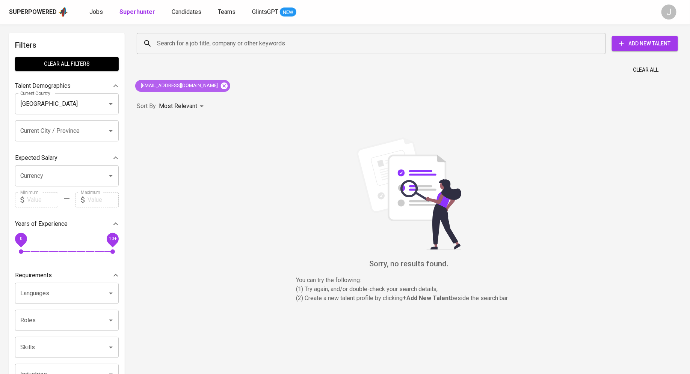
click at [221, 87] on icon at bounding box center [224, 85] width 7 height 7
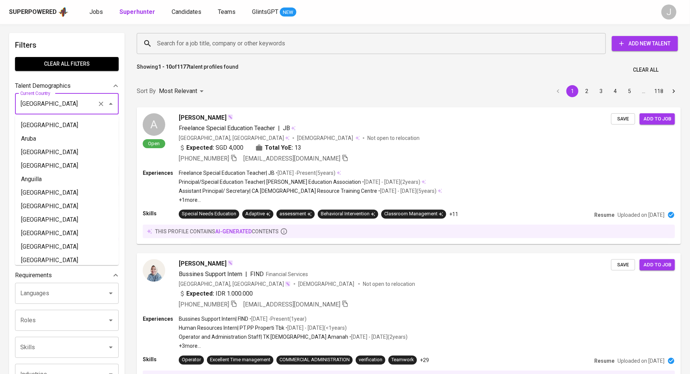
click at [92, 100] on input "[GEOGRAPHIC_DATA]" at bounding box center [56, 104] width 76 height 14
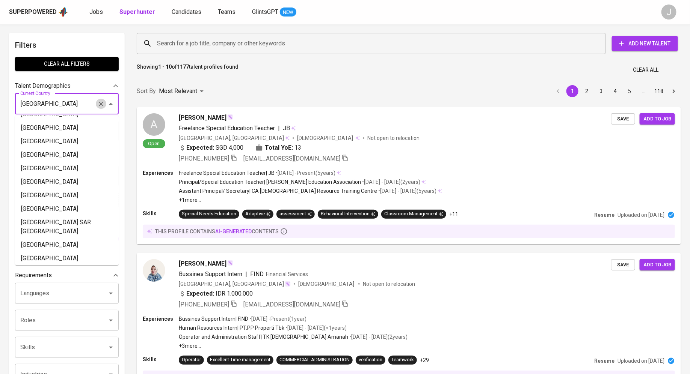
click at [104, 104] on icon "Clear" at bounding box center [101, 104] width 8 height 8
click at [98, 101] on div at bounding box center [106, 104] width 20 height 11
click at [84, 73] on div "Filters Clear All filters Talent Demographics Current Country Current Country C…" at bounding box center [67, 342] width 116 height 619
click at [87, 65] on span "Clear All filters" at bounding box center [67, 63] width 92 height 9
click at [92, 63] on span "Clear All filters" at bounding box center [67, 63] width 92 height 9
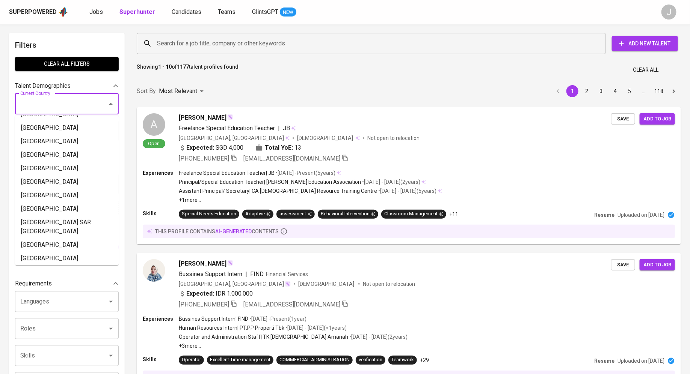
click at [164, 43] on input "Search for a job title, company or other keywords" at bounding box center [373, 43] width 436 height 14
click at [183, 44] on input "Search for a job title, company or other keywords" at bounding box center [373, 43] width 436 height 14
click at [62, 70] on button "Clear All filters" at bounding box center [67, 64] width 104 height 14
click at [120, 16] on link "Superhunter" at bounding box center [137, 12] width 37 height 9
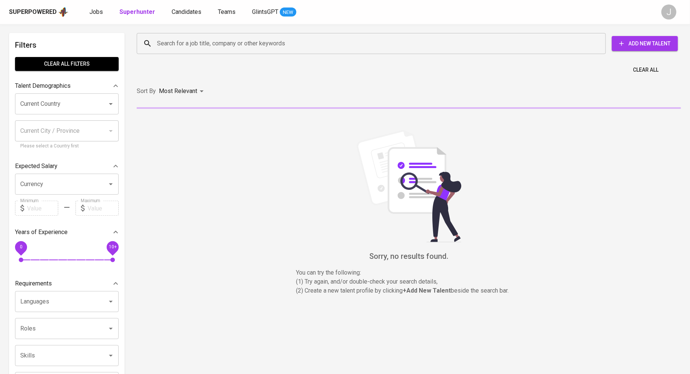
click at [175, 38] on input "Search for a job title, company or other keywords" at bounding box center [373, 43] width 436 height 14
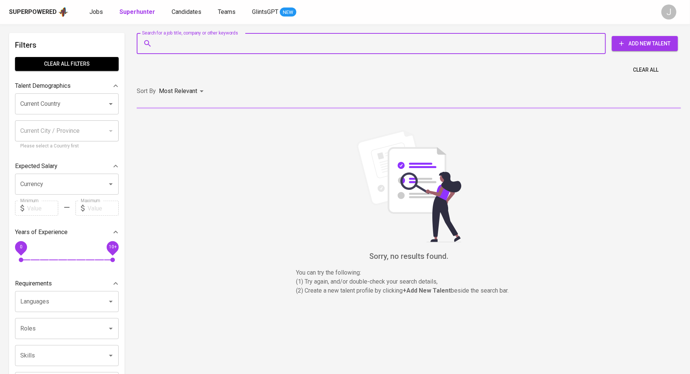
paste input "[EMAIL_ADDRESS][DOMAIN_NAME]"
type input "[EMAIL_ADDRESS][DOMAIN_NAME]"
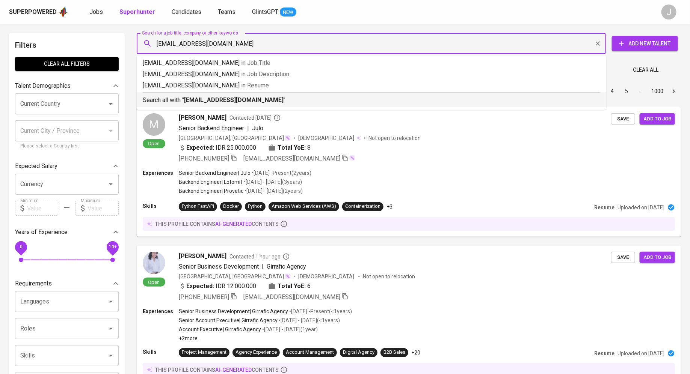
click at [183, 100] on p "Search all with " [EMAIL_ADDRESS][DOMAIN_NAME] "" at bounding box center [371, 100] width 457 height 9
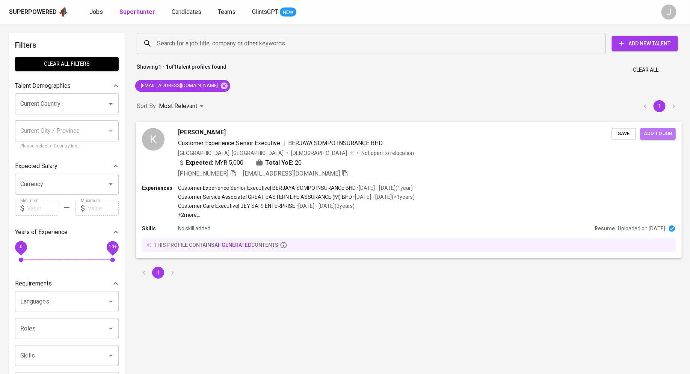
click at [658, 133] on span "Add to job" at bounding box center [658, 134] width 28 height 9
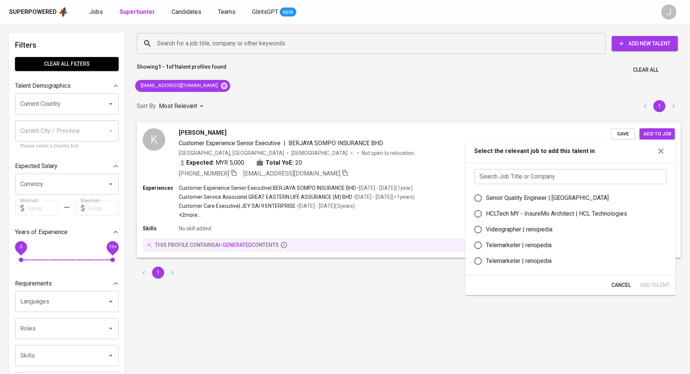
click at [499, 177] on input "text" at bounding box center [570, 176] width 192 height 15
type input "a"
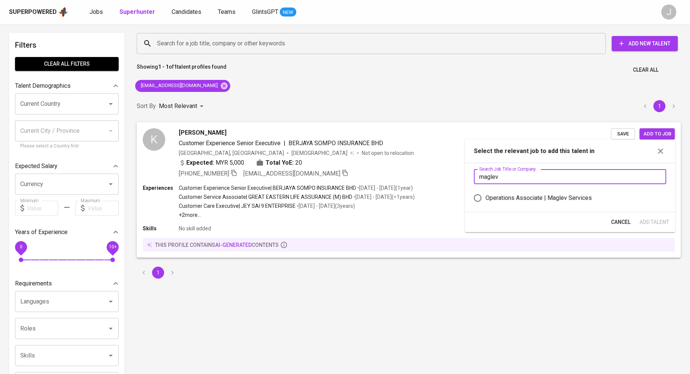
type input "maglev"
click at [551, 197] on div "Operations Associate | Maglev Services" at bounding box center [539, 198] width 106 height 9
click at [486, 197] on input "Operations Associate | Maglev Services" at bounding box center [478, 198] width 16 height 16
radio input "true"
click at [651, 222] on span "Add Talent" at bounding box center [655, 222] width 30 height 9
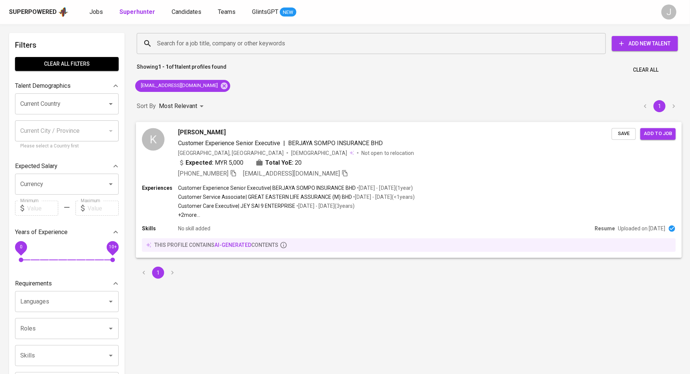
click at [191, 137] on span "[PERSON_NAME]" at bounding box center [202, 132] width 48 height 9
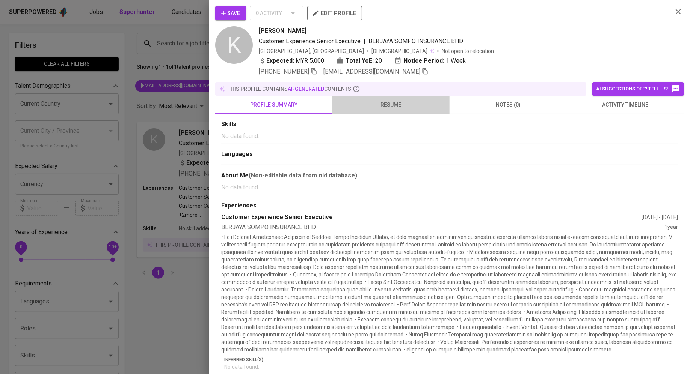
click at [386, 101] on span "resume" at bounding box center [391, 104] width 108 height 9
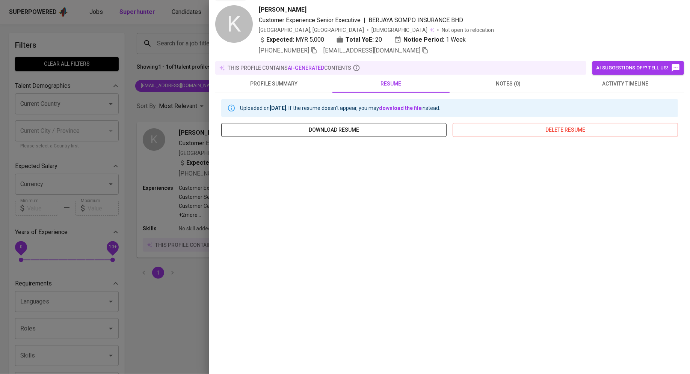
scroll to position [26, 0]
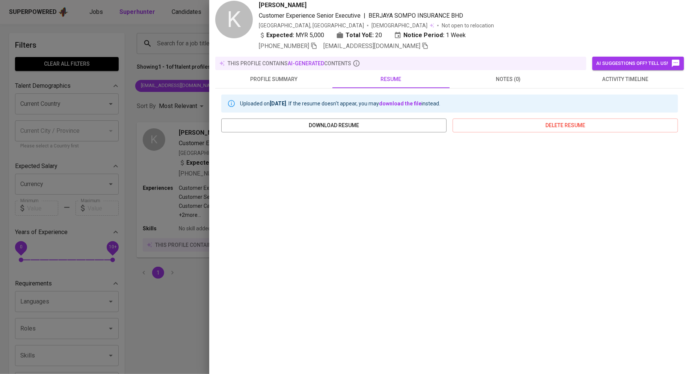
click at [184, 250] on div at bounding box center [345, 187] width 690 height 374
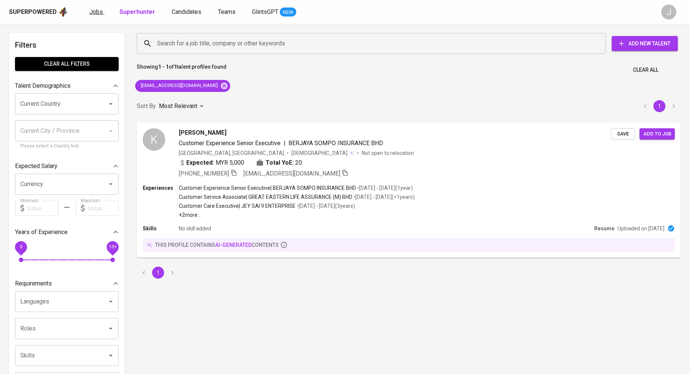
click at [95, 12] on span "Jobs" at bounding box center [96, 11] width 14 height 7
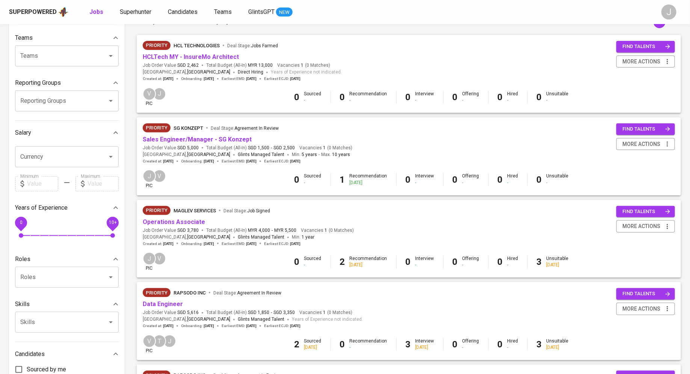
scroll to position [118, 0]
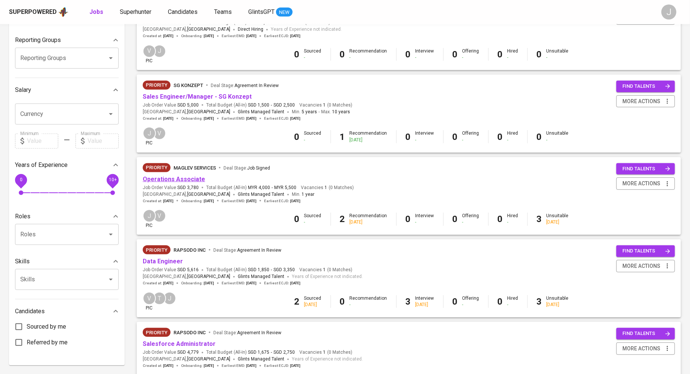
click at [182, 178] on link "Operations Associate" at bounding box center [174, 179] width 62 height 7
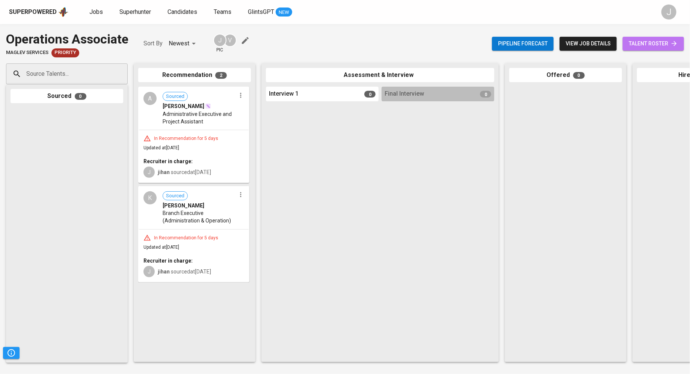
click at [642, 47] on span "talent roster" at bounding box center [653, 43] width 49 height 9
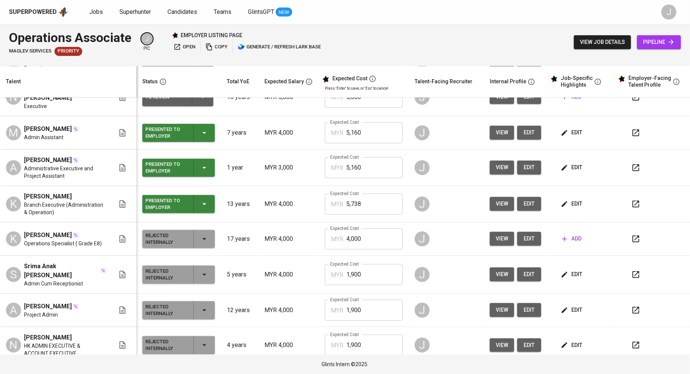
scroll to position [58, 0]
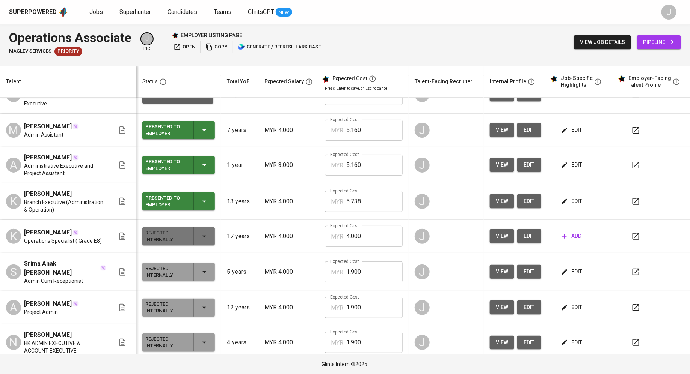
click at [194, 229] on div "Rejected Internally" at bounding box center [178, 237] width 66 height 18
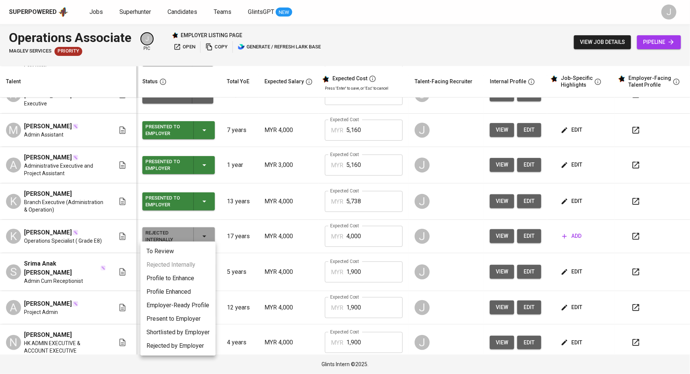
click at [307, 253] on div at bounding box center [345, 187] width 690 height 374
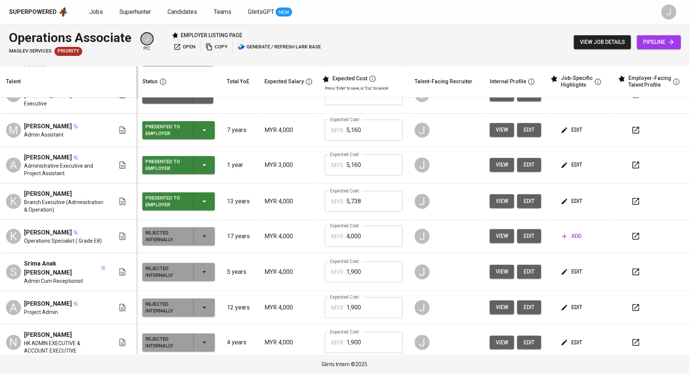
click at [497, 232] on span "view" at bounding box center [502, 236] width 12 height 9
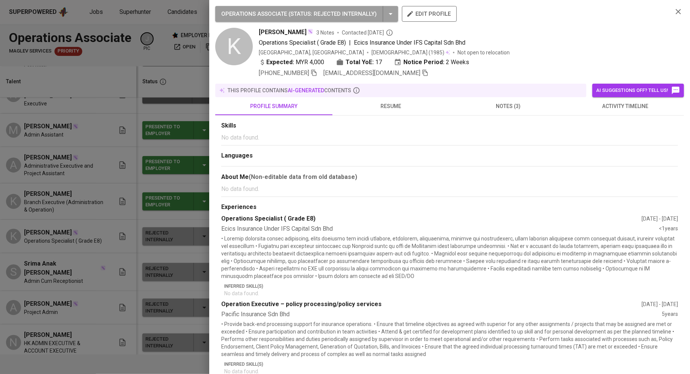
click at [393, 104] on span "resume" at bounding box center [391, 106] width 108 height 9
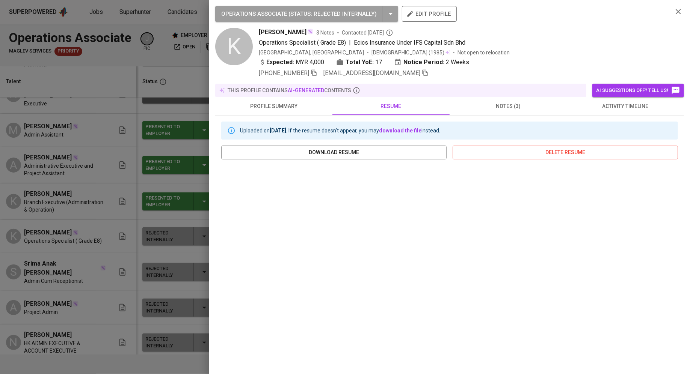
click at [95, 241] on div at bounding box center [345, 187] width 690 height 374
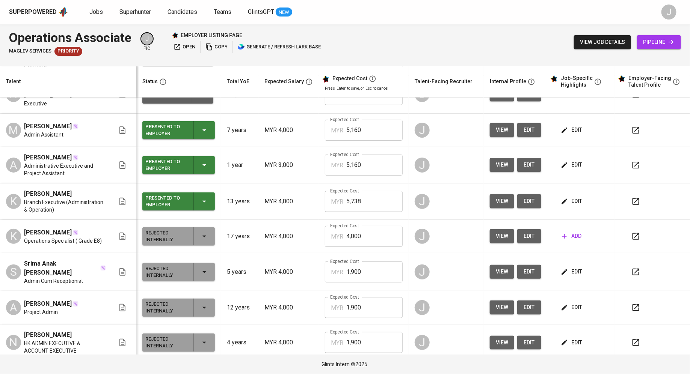
click at [203, 232] on icon "button" at bounding box center [204, 236] width 9 height 9
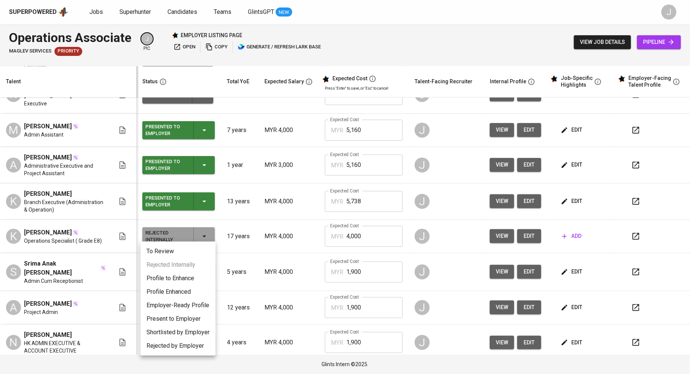
click at [192, 323] on li "Present to Employer" at bounding box center [177, 319] width 75 height 14
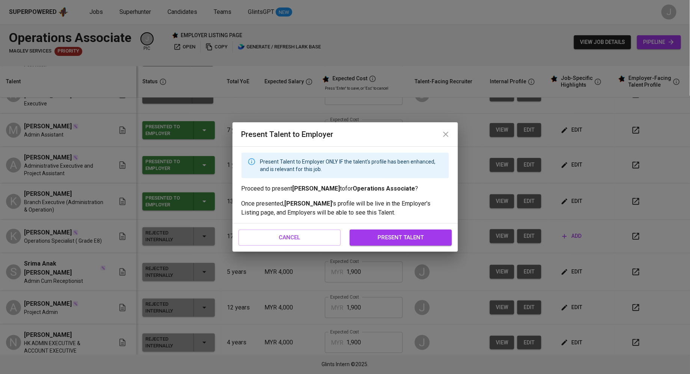
click at [411, 238] on span "present talent" at bounding box center [401, 238] width 86 height 10
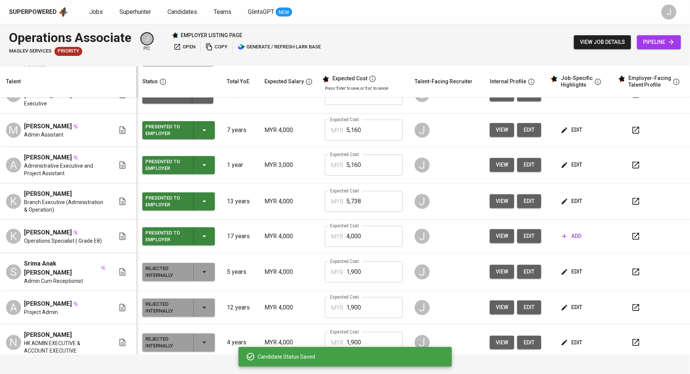
click at [496, 232] on span "view" at bounding box center [502, 236] width 12 height 9
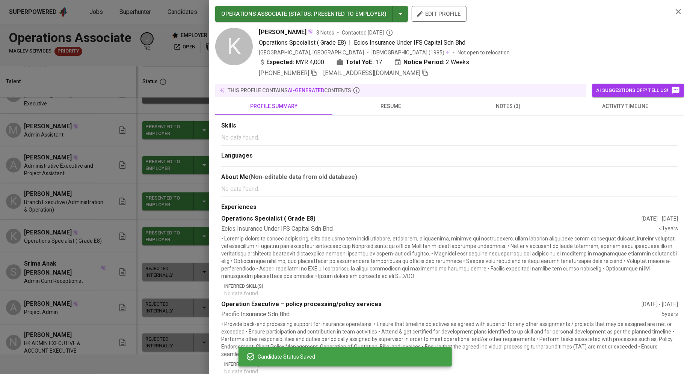
click at [388, 103] on span "resume" at bounding box center [391, 106] width 108 height 9
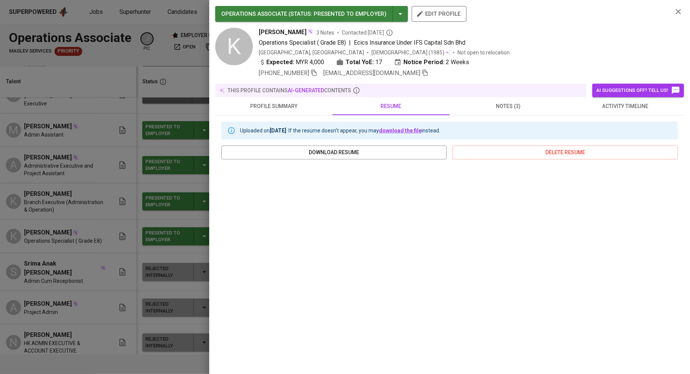
click at [421, 130] on link "download the file" at bounding box center [400, 131] width 42 height 6
click at [358, 150] on span "download resume" at bounding box center [333, 152] width 213 height 9
click at [136, 98] on div at bounding box center [345, 187] width 690 height 374
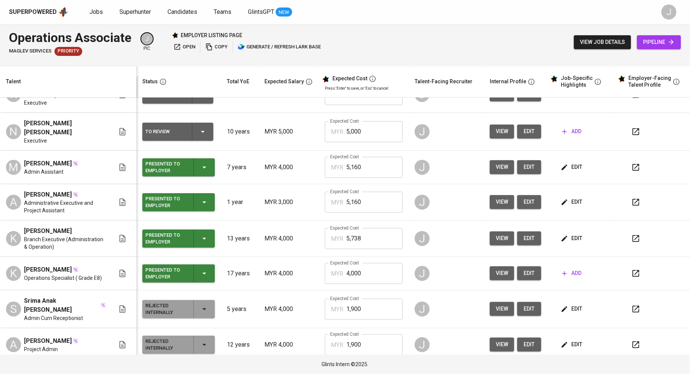
scroll to position [21, 0]
click at [200, 163] on icon "button" at bounding box center [204, 167] width 9 height 9
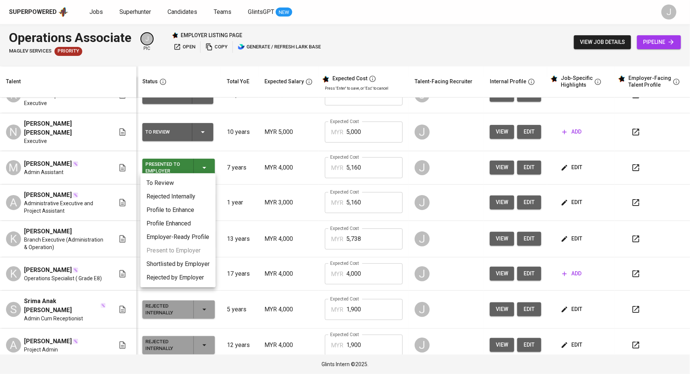
click at [265, 161] on div at bounding box center [345, 187] width 690 height 374
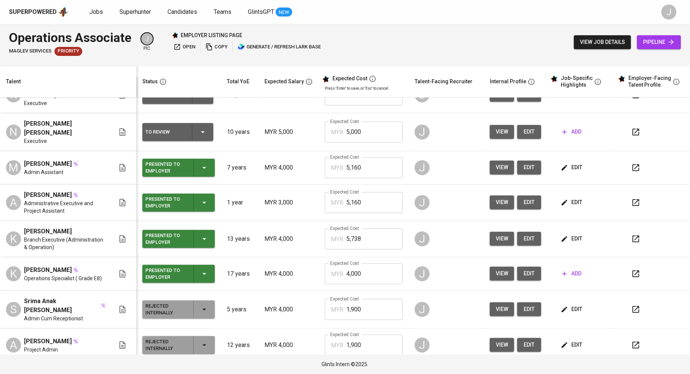
click at [179, 199] on div "Presented to Employer" at bounding box center [166, 203] width 42 height 17
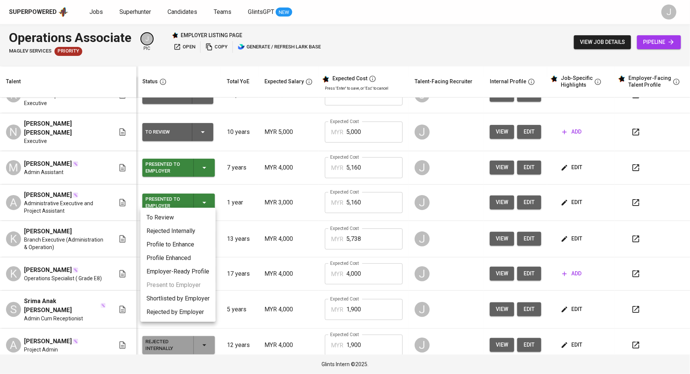
click at [252, 186] on div at bounding box center [345, 187] width 690 height 374
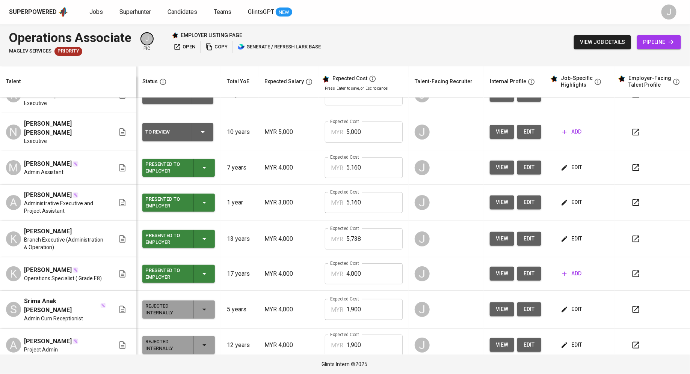
scroll to position [0, 0]
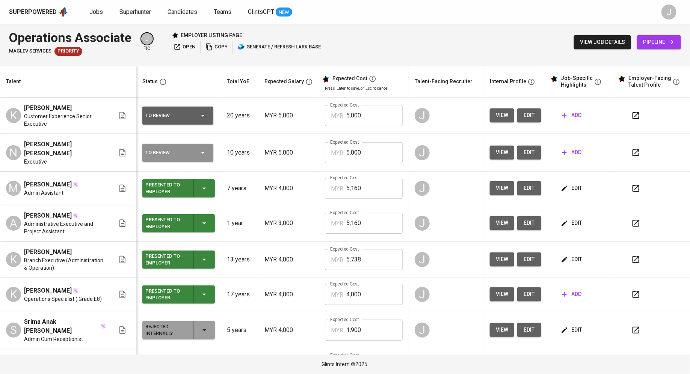
click at [170, 158] on div "To Review" at bounding box center [177, 153] width 65 height 18
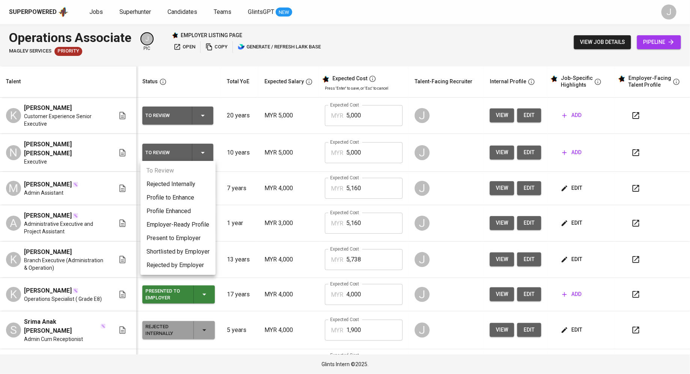
click at [167, 241] on li "Present to Employer" at bounding box center [177, 239] width 75 height 14
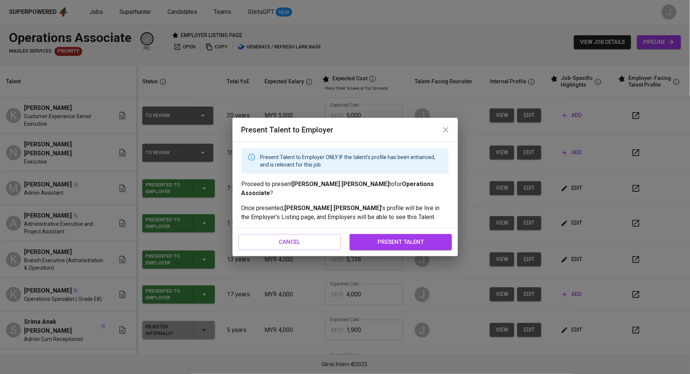
click at [400, 238] on span "present talent" at bounding box center [401, 242] width 86 height 10
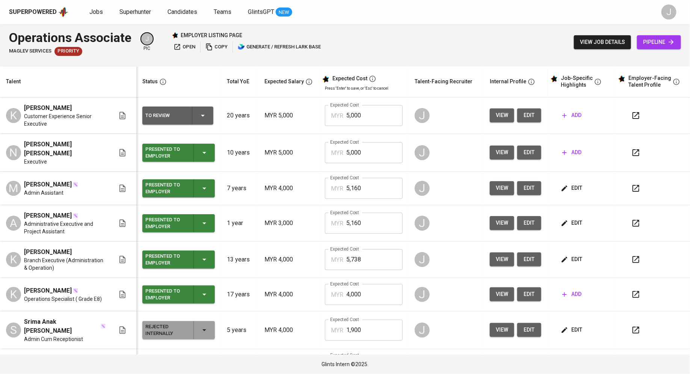
click at [564, 296] on button "add" at bounding box center [571, 295] width 25 height 14
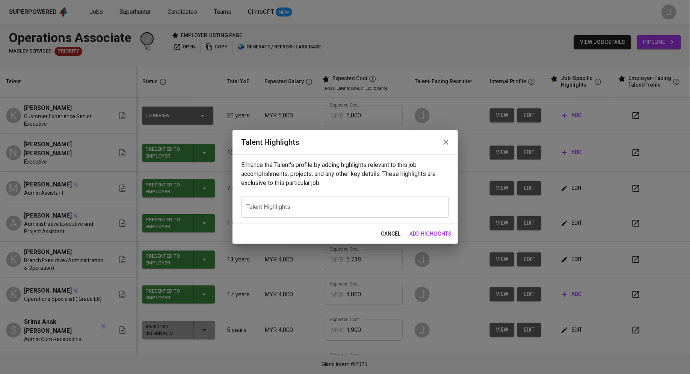
click at [336, 210] on textarea at bounding box center [345, 207] width 197 height 7
paste textarea "Kogilavani G. Segaran is a dedicated and results-driven professional with over …"
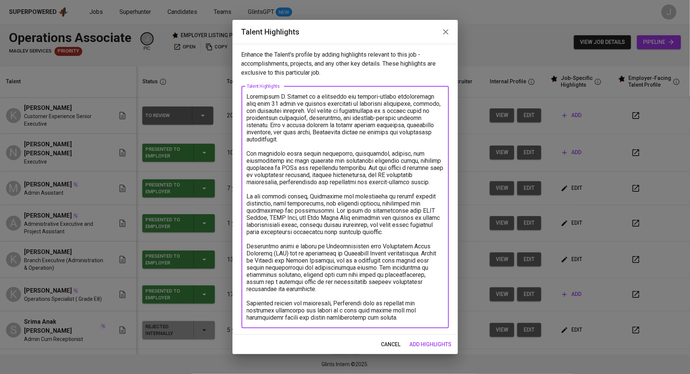
click at [249, 94] on textarea at bounding box center [345, 207] width 197 height 228
click at [249, 97] on textarea at bounding box center [345, 207] width 197 height 228
click at [248, 98] on textarea at bounding box center [345, 207] width 197 height 228
paste textarea "https://glints.sg.larksuite.com/wiki/ULXxwRMFuidGIakkEc5lCGMagcd"
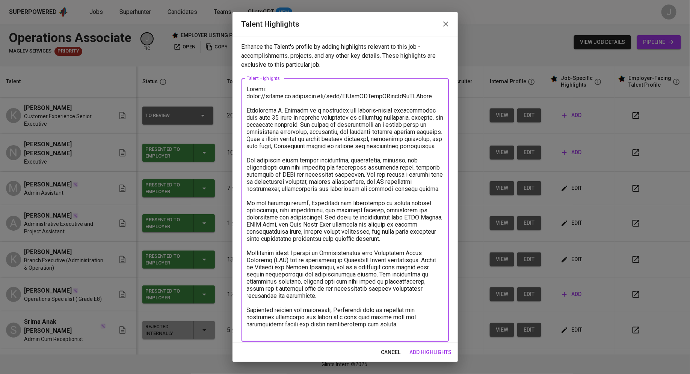
scroll to position [5, 0]
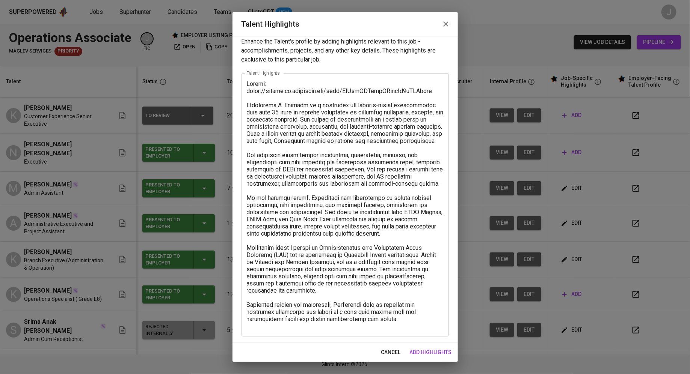
click at [378, 331] on div "x Talent Highlights" at bounding box center [344, 205] width 207 height 264
click at [374, 329] on div "x Talent Highlights" at bounding box center [344, 205] width 207 height 264
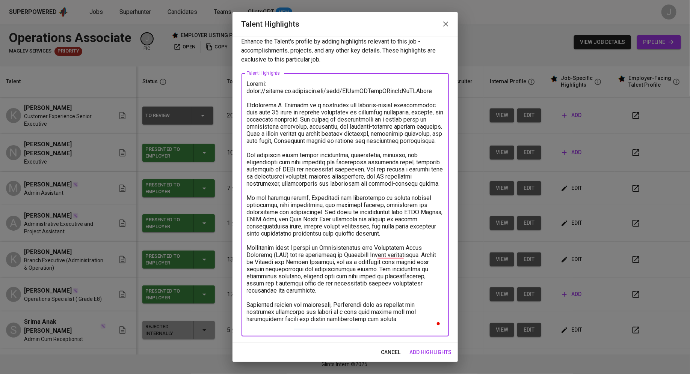
click at [364, 327] on textarea "To enrich screen reader interactions, please activate Accessibility in Grammarl…" at bounding box center [345, 205] width 197 height 250
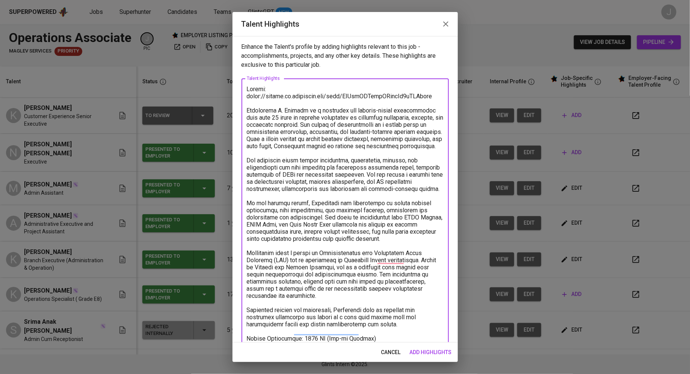
scroll to position [27, 0]
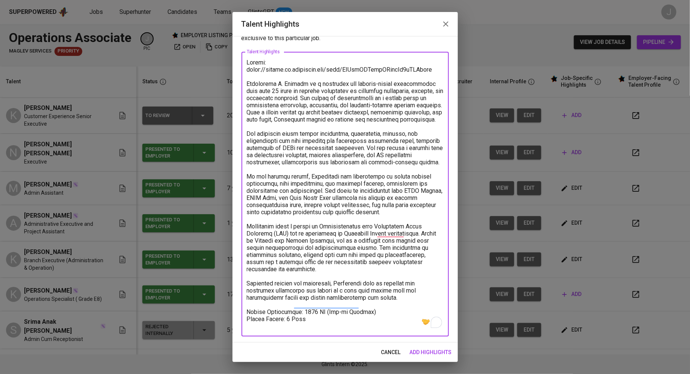
type textarea "Resume: https://glints.sg.larksuite.com/wiki/ULXxwRMFuidGIakkEc5lCGMagcd Kogila…"
click at [440, 352] on span "add highlights" at bounding box center [431, 352] width 42 height 9
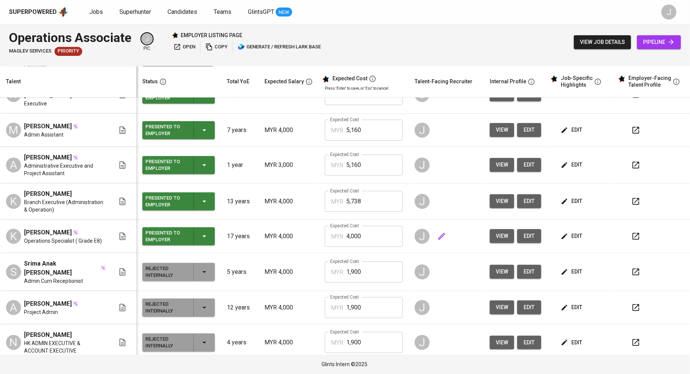
scroll to position [0, 0]
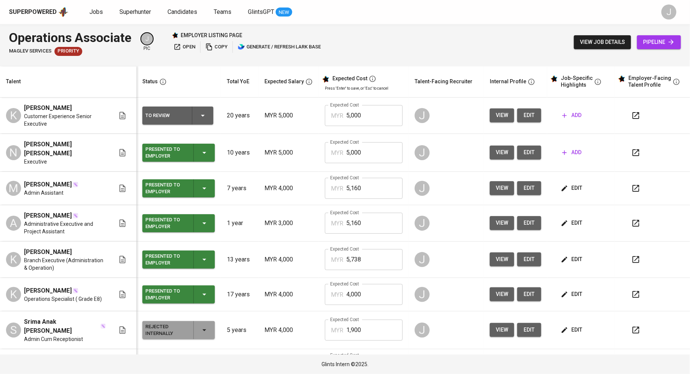
click at [496, 148] on span "view" at bounding box center [502, 152] width 12 height 9
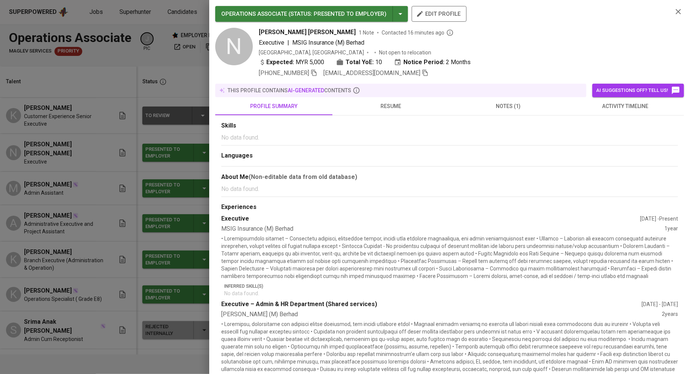
click at [391, 108] on span "resume" at bounding box center [391, 106] width 108 height 9
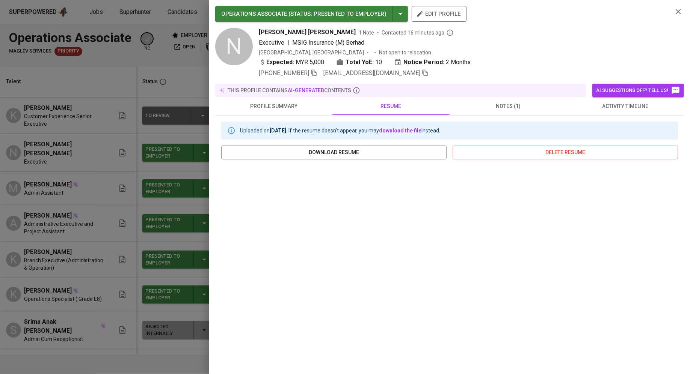
click at [46, 241] on div at bounding box center [345, 187] width 690 height 374
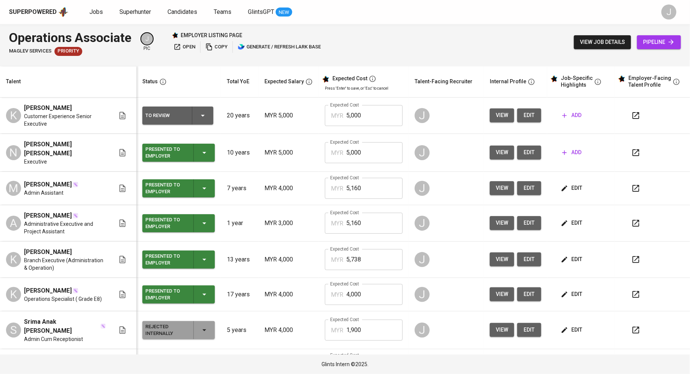
click at [561, 149] on icon "button" at bounding box center [565, 153] width 8 height 8
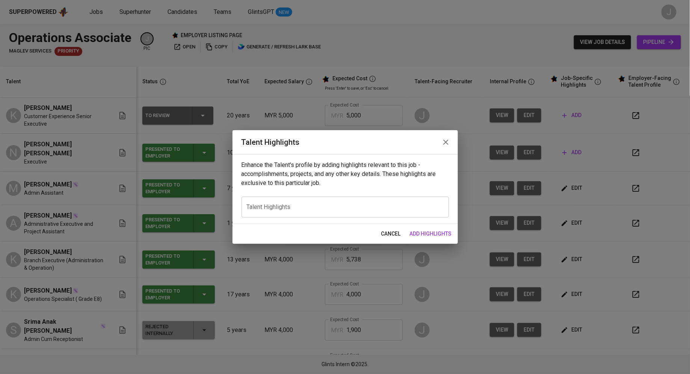
click at [278, 205] on textarea at bounding box center [345, 207] width 197 height 7
paste textarea "https://glints.sg.larksuite.com/wiki/YtJJw6d1jiZwGUkPu76lEt0JgQd"
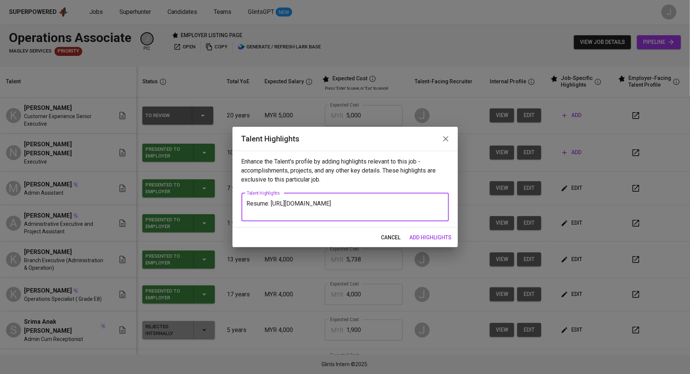
type textarea "Resume: https://glints.sg.larksuite.com/wiki/YtJJw6d1jiZwGUkPu76lEt0JgQd"
click at [424, 233] on span "add highlights" at bounding box center [431, 237] width 42 height 9
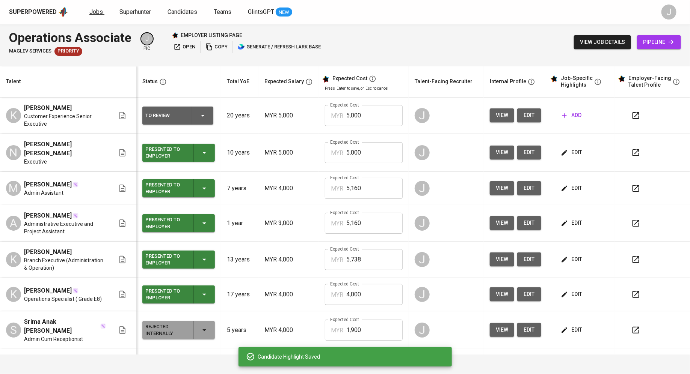
click at [95, 10] on span "Jobs" at bounding box center [96, 11] width 14 height 7
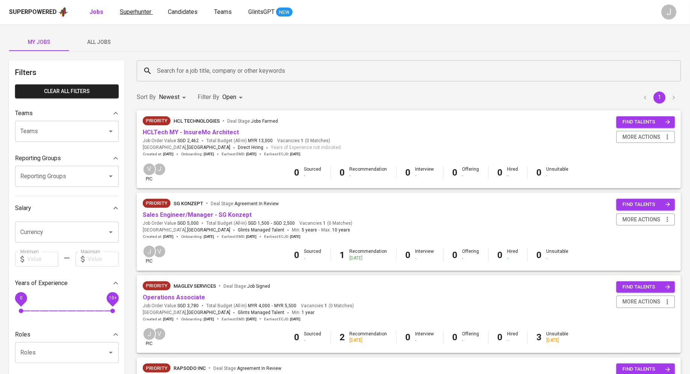
click at [135, 10] on span "Superhunter" at bounding box center [136, 11] width 32 height 7
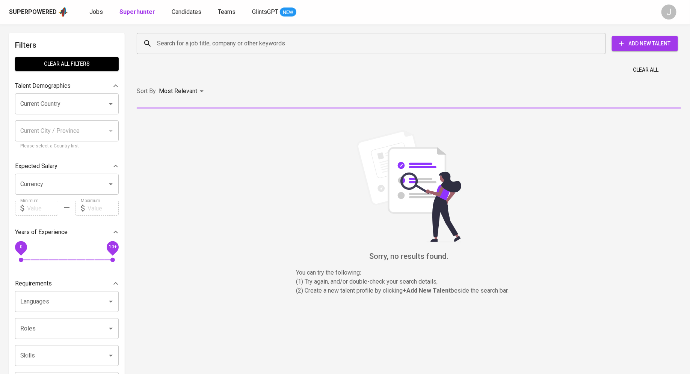
click at [196, 48] on input "Search for a job title, company or other keywords" at bounding box center [373, 43] width 436 height 14
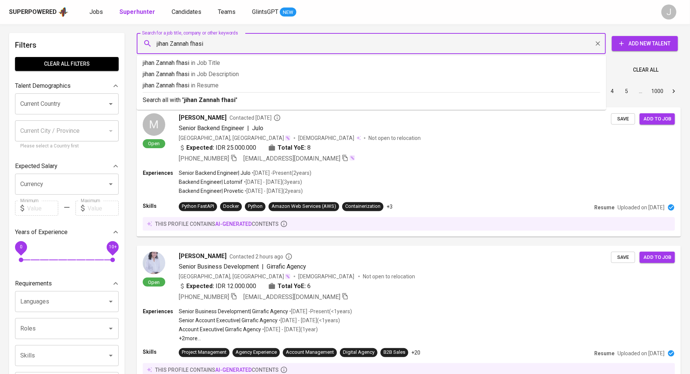
type input "jihan Zannah fhasia"
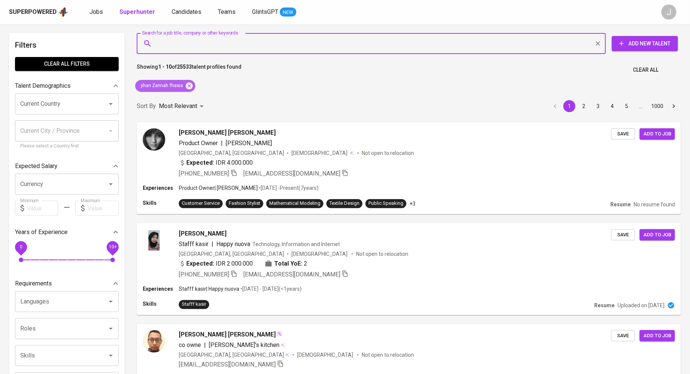
click at [190, 83] on icon at bounding box center [189, 85] width 7 height 7
click at [183, 45] on input "Search for a job title, company or other keywords" at bounding box center [373, 43] width 436 height 14
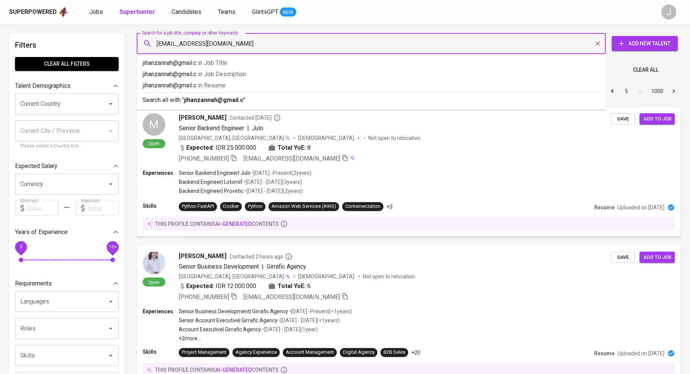
type input "jihanzannah@gmail.com"
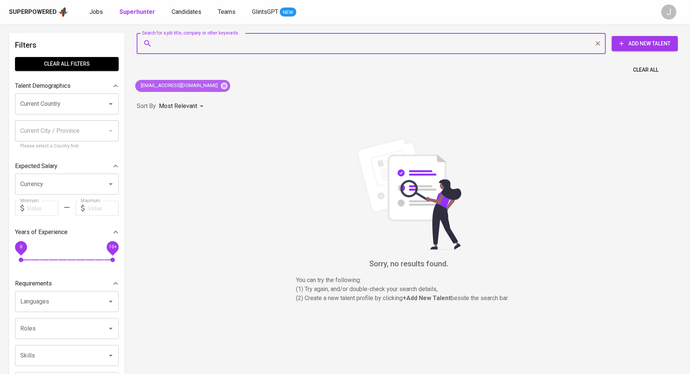
click at [199, 80] on div "jihanzannah@gmail.com" at bounding box center [182, 86] width 95 height 12
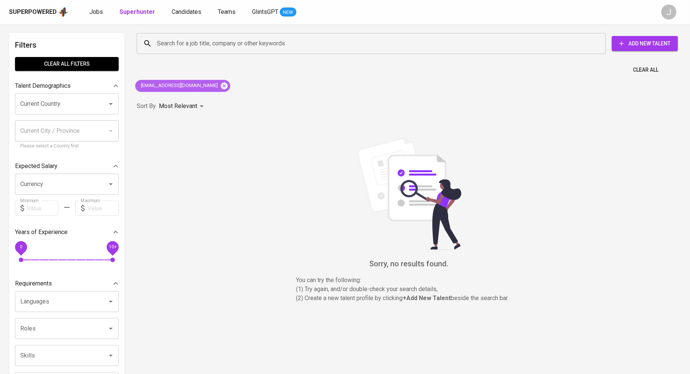
click at [221, 88] on icon at bounding box center [224, 85] width 7 height 7
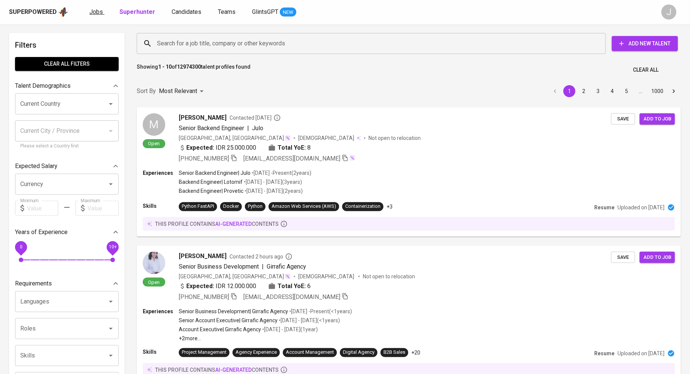
click at [92, 16] on link "Jobs" at bounding box center [96, 12] width 15 height 9
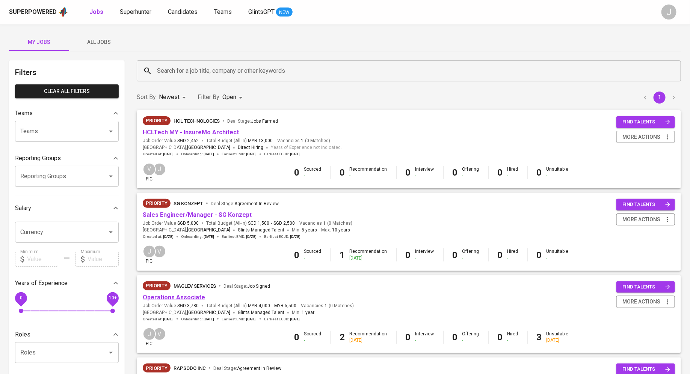
click at [183, 297] on link "Operations Associate" at bounding box center [174, 297] width 62 height 7
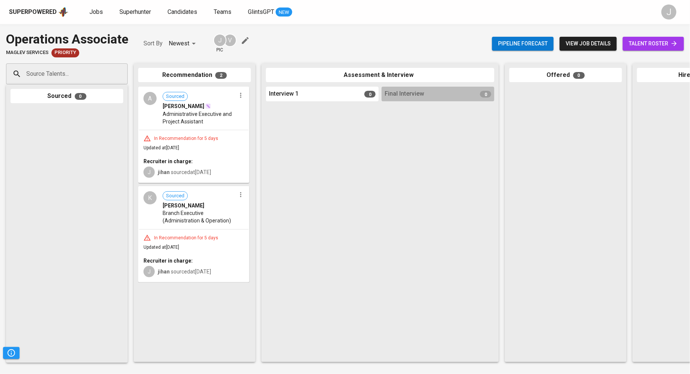
click at [663, 41] on span "talent roster" at bounding box center [653, 43] width 49 height 9
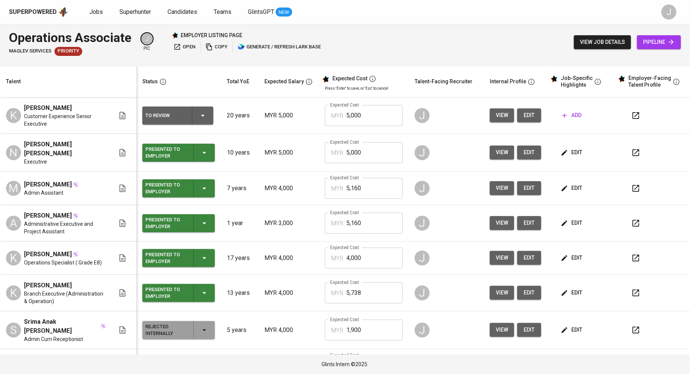
click at [572, 116] on span "add" at bounding box center [571, 115] width 19 height 9
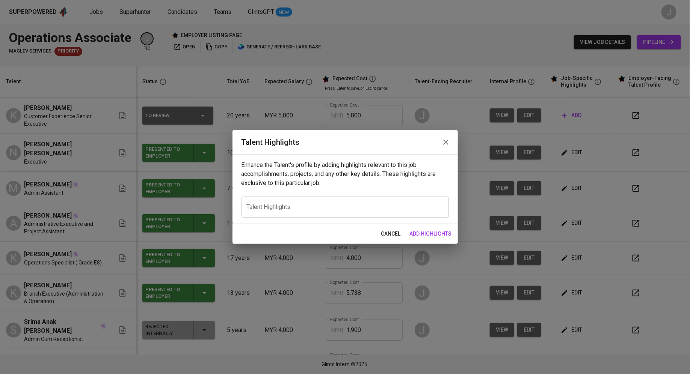
click at [452, 139] on button "button" at bounding box center [446, 142] width 18 height 18
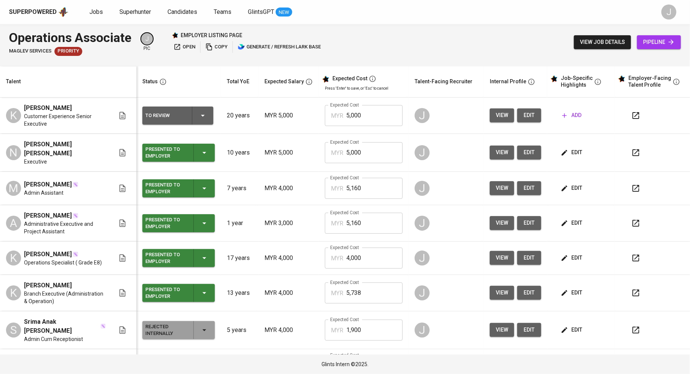
click at [564, 153] on span "edit" at bounding box center [572, 152] width 20 height 9
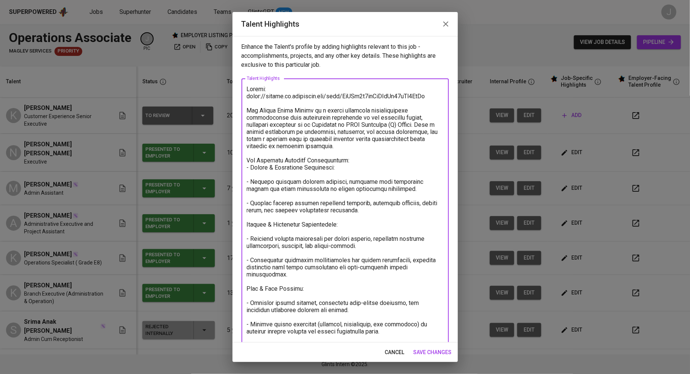
scroll to position [112, 0]
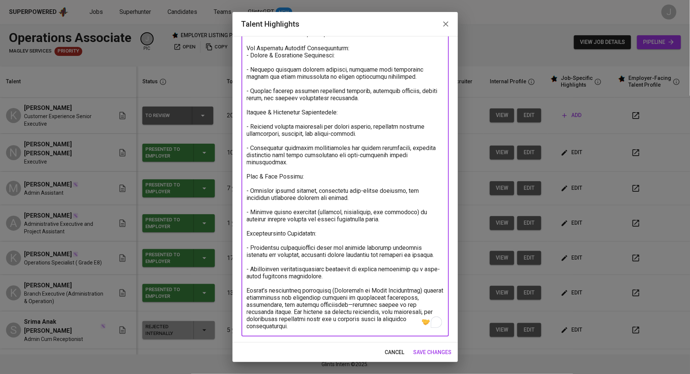
click at [308, 326] on textarea "To enrich screen reader interactions, please activate Accessibility in Grammarl…" at bounding box center [345, 151] width 197 height 357
type textarea "Resume: [URL][DOMAIN_NAME] [PERSON_NAME] [PERSON_NAME] is a highly organized ad…"
click at [429, 352] on span "save changes" at bounding box center [432, 352] width 38 height 9
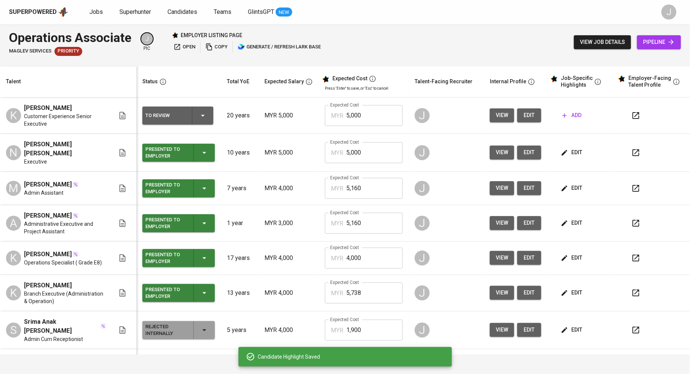
click at [193, 39] on div "employer listing page open copy generate / refresh lark base" at bounding box center [247, 42] width 151 height 21
click at [187, 45] on span "open" at bounding box center [185, 47] width 22 height 9
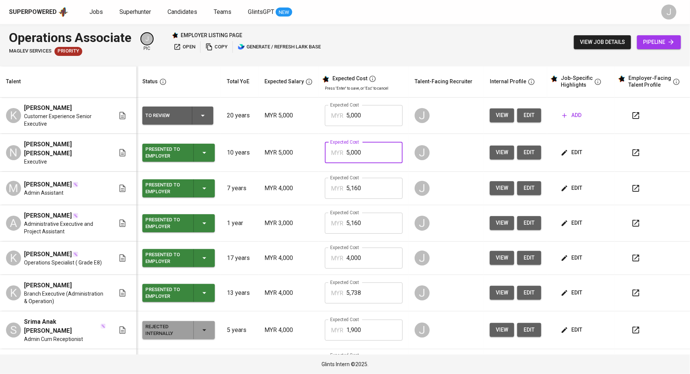
click at [357, 155] on input "5,000" at bounding box center [374, 152] width 56 height 21
type input "6,900"
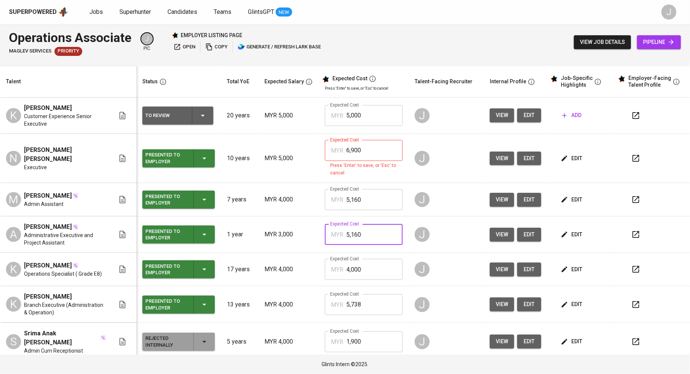
click at [350, 242] on tbody "[PERSON_NAME] Customer Experience Senior Executive To Review 20 years MYR 5,000…" at bounding box center [345, 264] width 690 height 333
click at [367, 151] on input "6,900" at bounding box center [374, 150] width 56 height 21
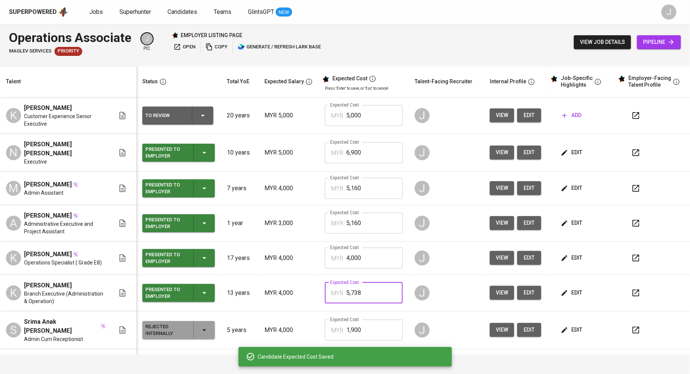
click at [359, 291] on input "5,738" at bounding box center [374, 293] width 56 height 21
click at [358, 258] on input "4,000" at bounding box center [374, 258] width 56 height 21
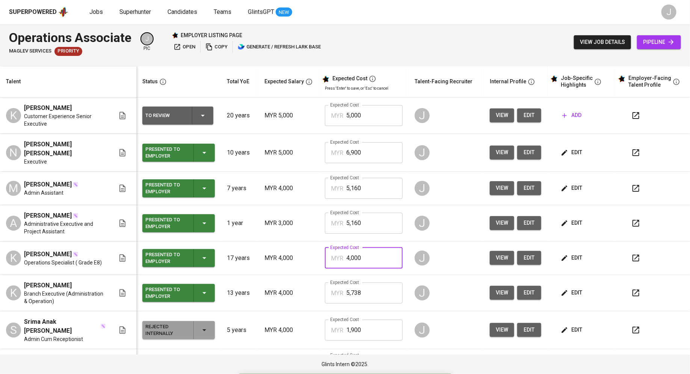
click at [362, 255] on input "4,000" at bounding box center [374, 258] width 56 height 21
type input "6,900"
